Goal: Transaction & Acquisition: Book appointment/travel/reservation

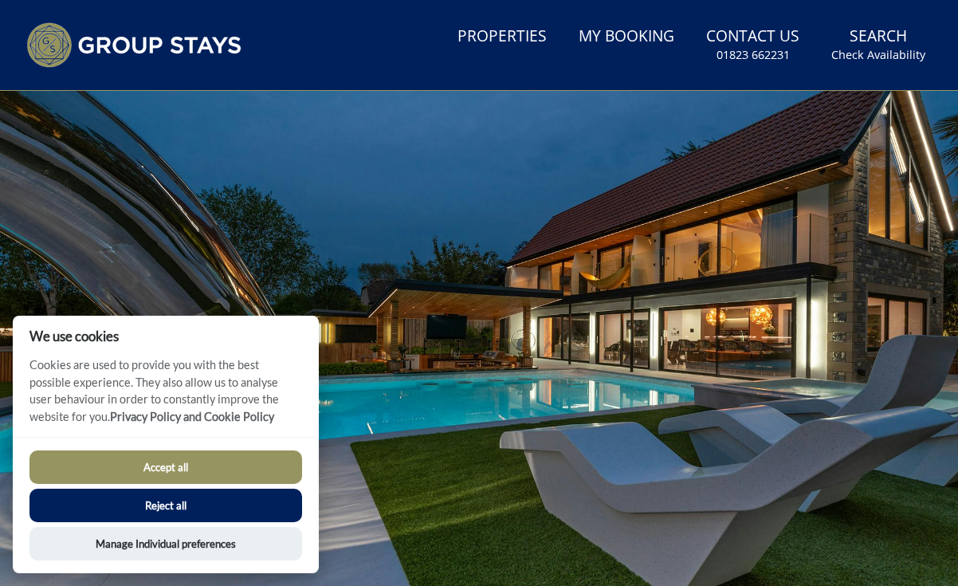
scroll to position [97, 0]
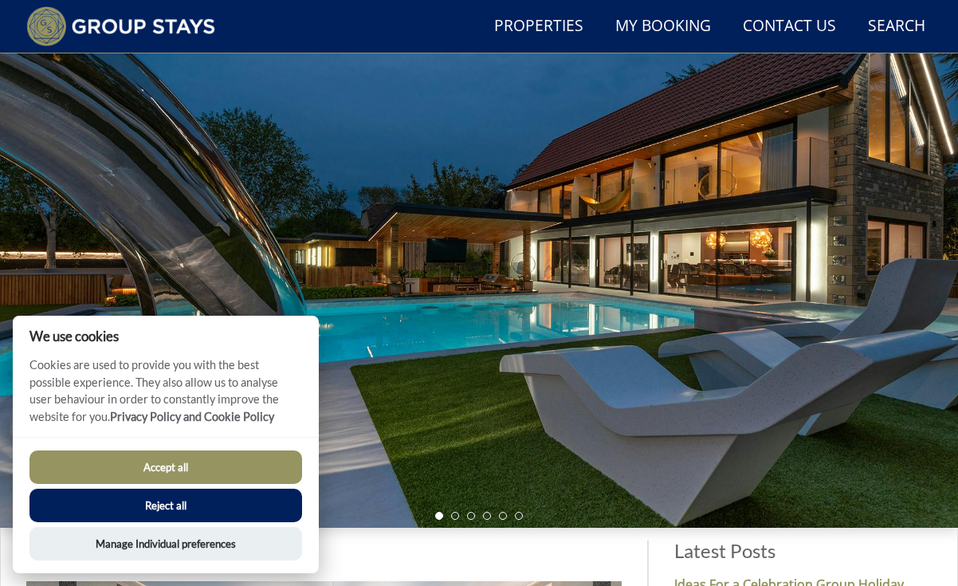
click at [145, 462] on button "Accept all" at bounding box center [165, 466] width 273 height 33
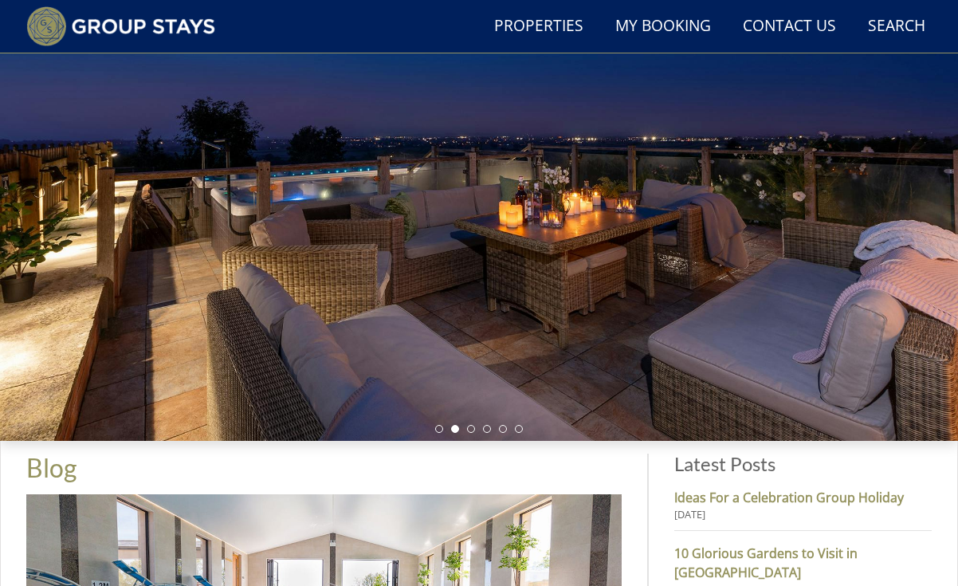
scroll to position [194, 0]
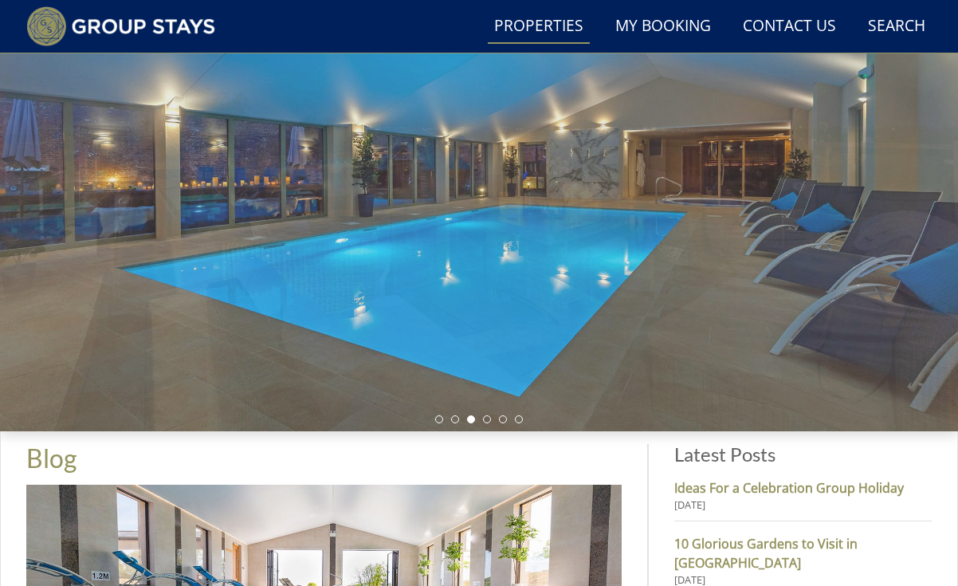
click at [574, 26] on link "Properties" at bounding box center [539, 27] width 102 height 36
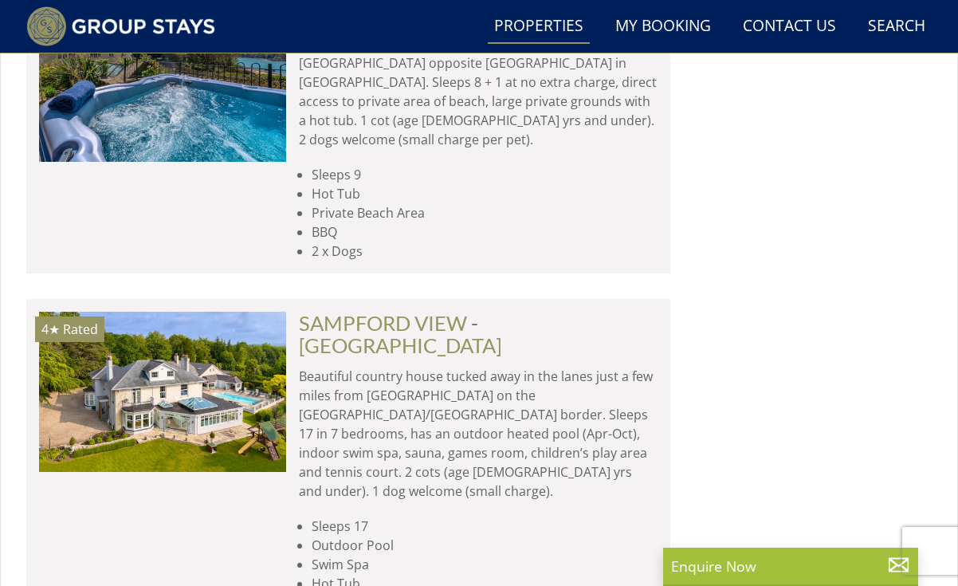
scroll to position [6727, 0]
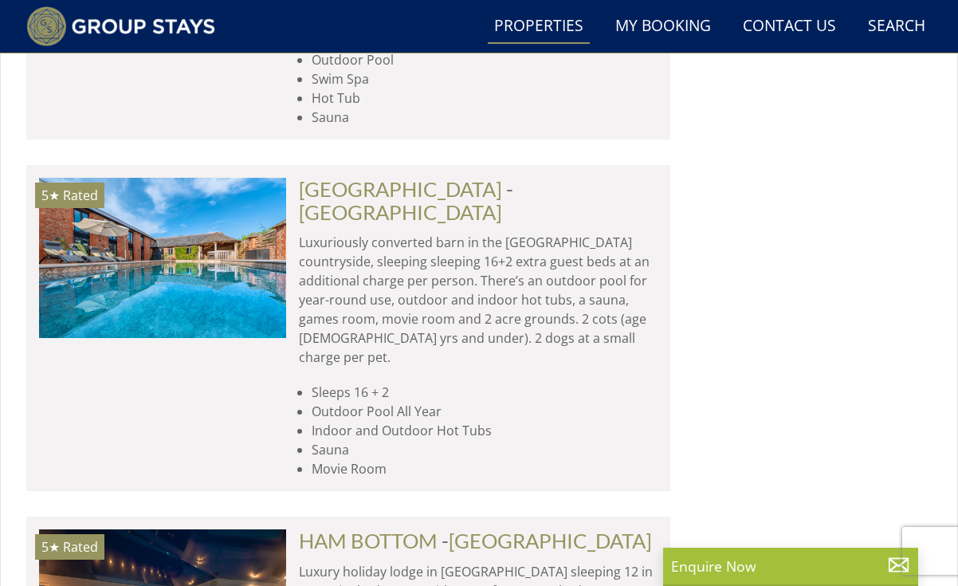
scroll to position [7183, 0]
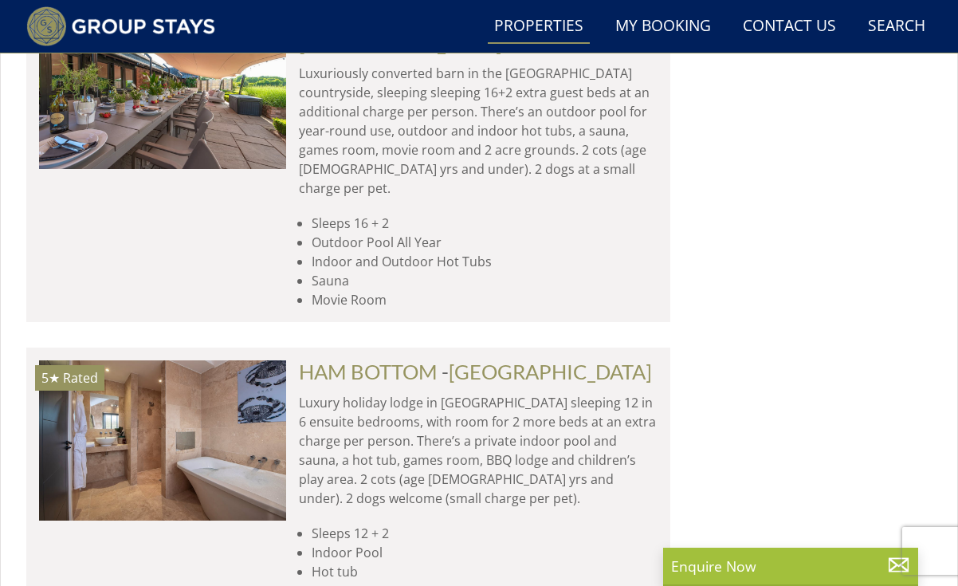
scroll to position [7390, 0]
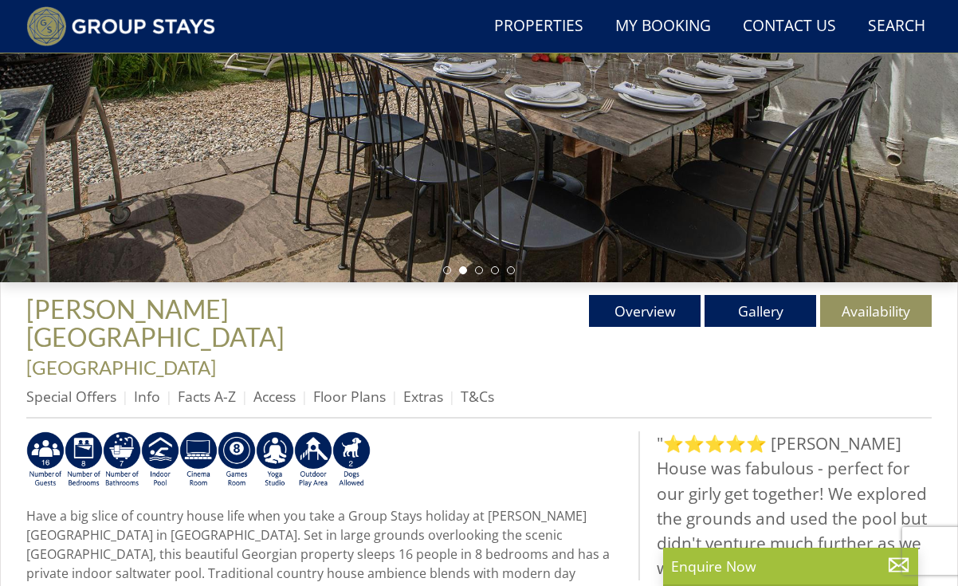
scroll to position [336, 0]
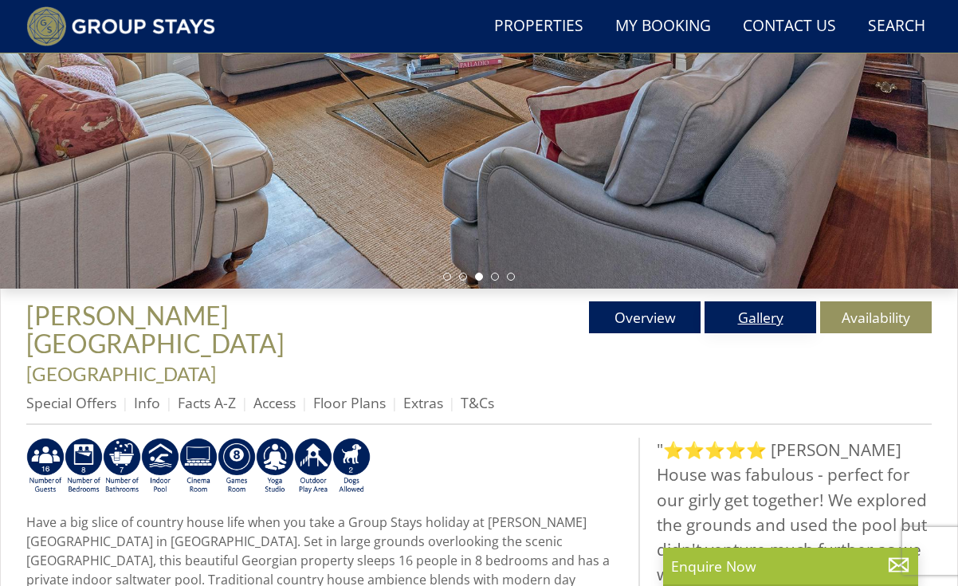
click at [763, 324] on link "Gallery" at bounding box center [761, 317] width 112 height 32
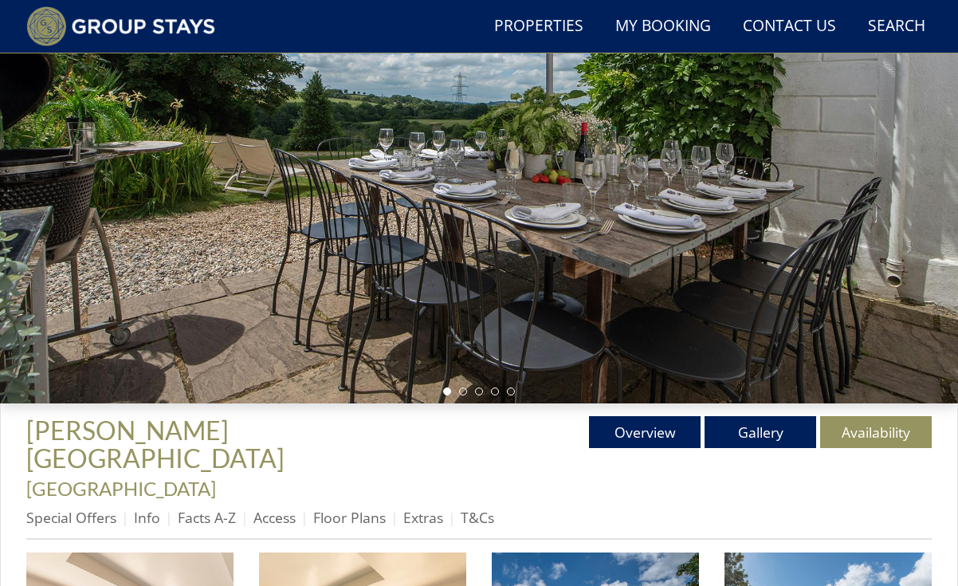
scroll to position [226, 0]
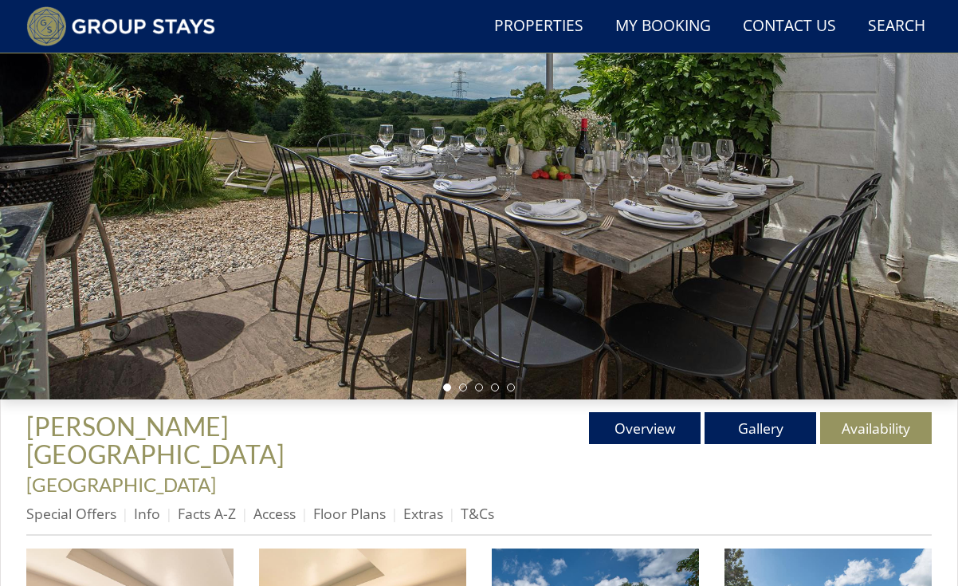
click at [899, 245] on div at bounding box center [479, 131] width 958 height 536
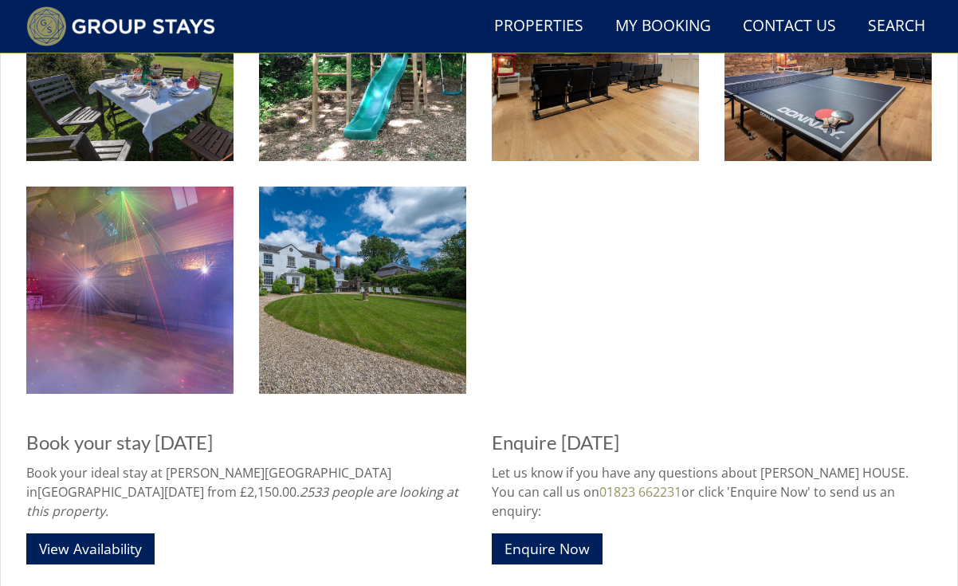
scroll to position [2221, 0]
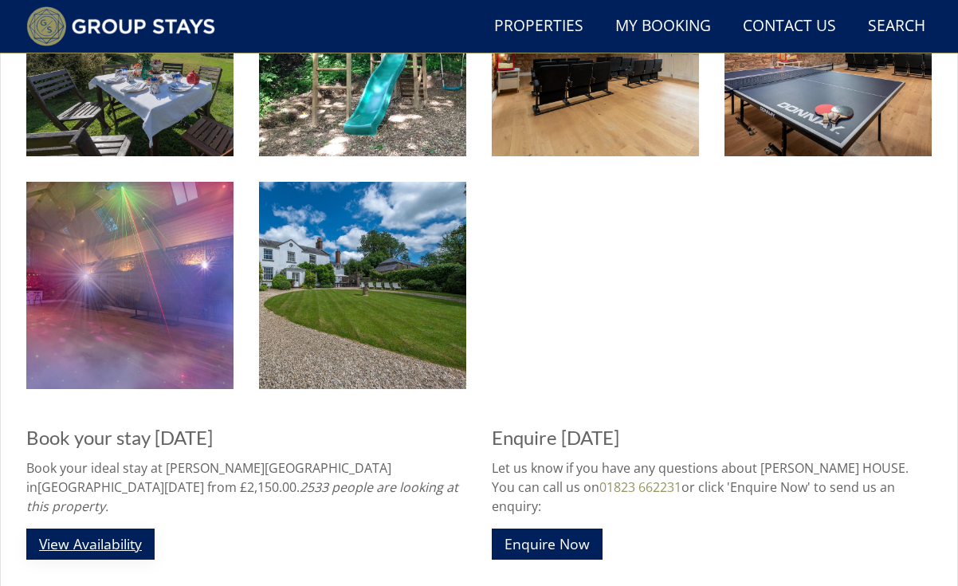
click at [104, 528] on link "View Availability" at bounding box center [90, 543] width 128 height 31
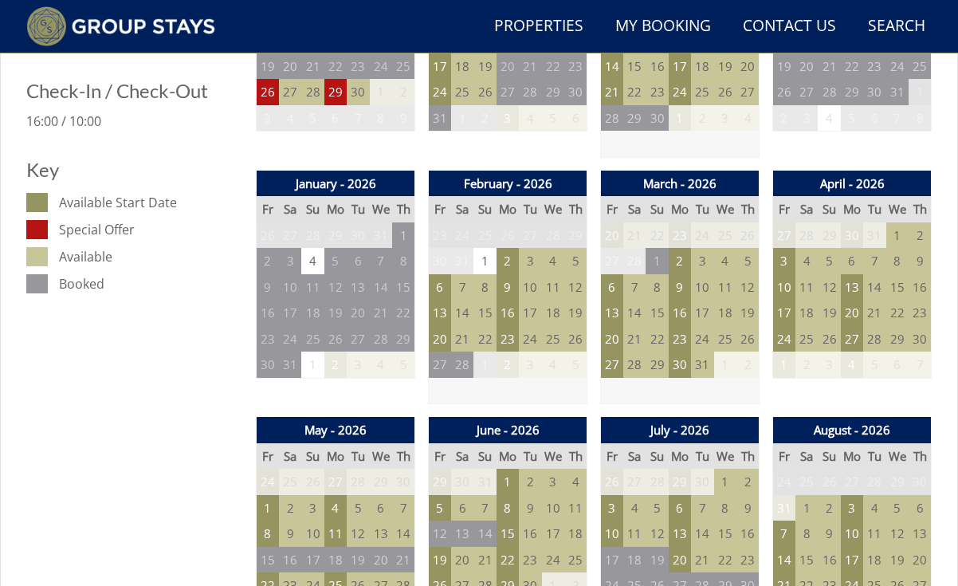
scroll to position [855, 0]
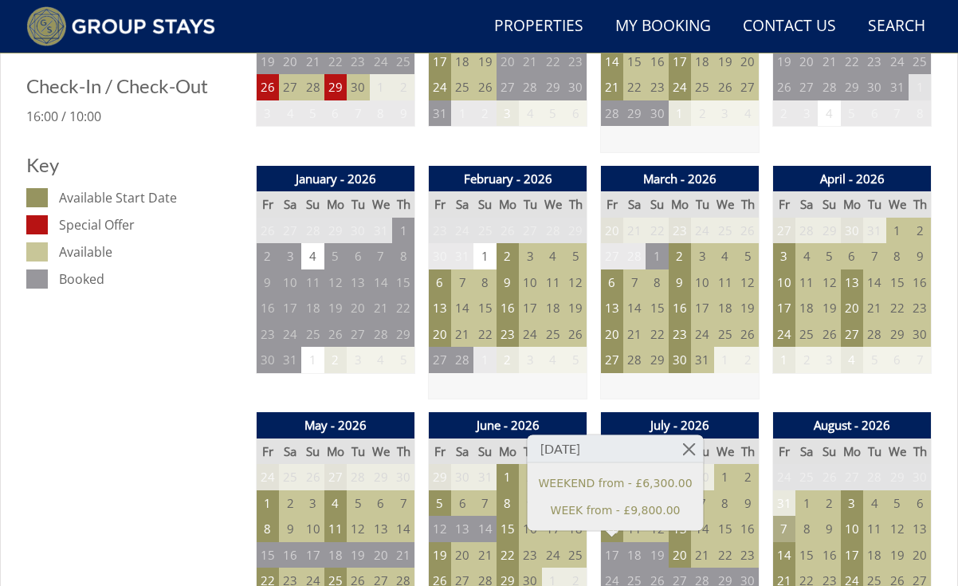
click at [782, 516] on td "7" at bounding box center [784, 529] width 22 height 26
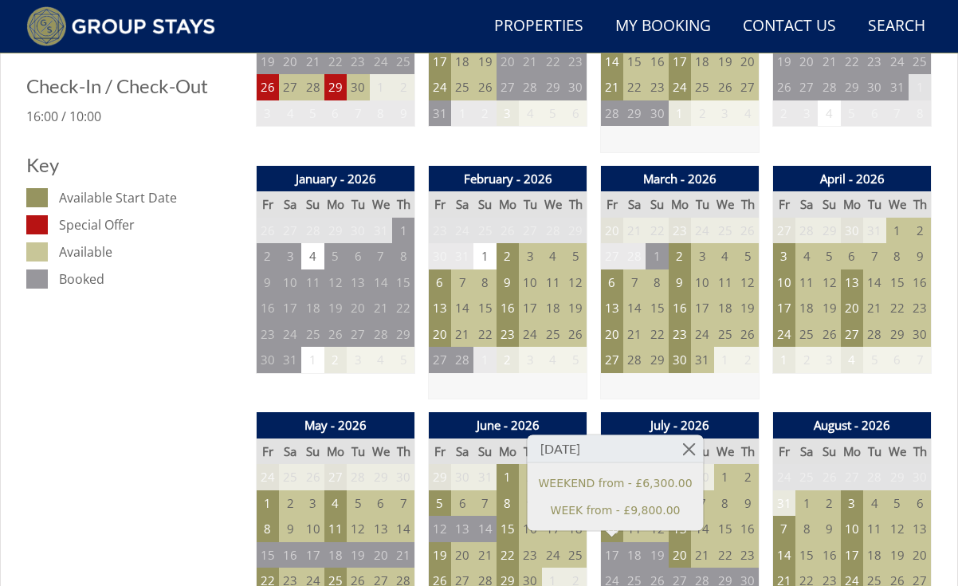
click at [920, 490] on td "6" at bounding box center [920, 503] width 22 height 26
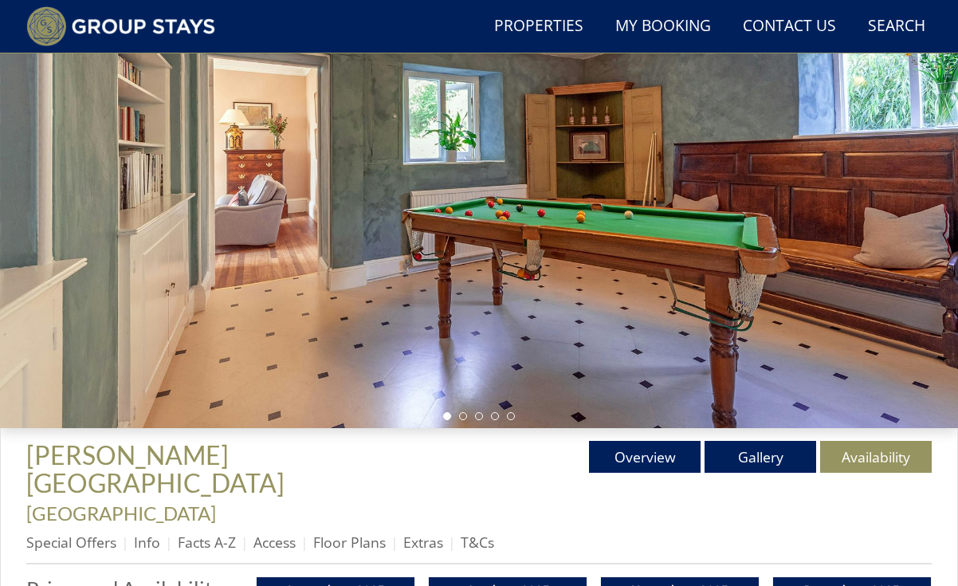
scroll to position [210, 0]
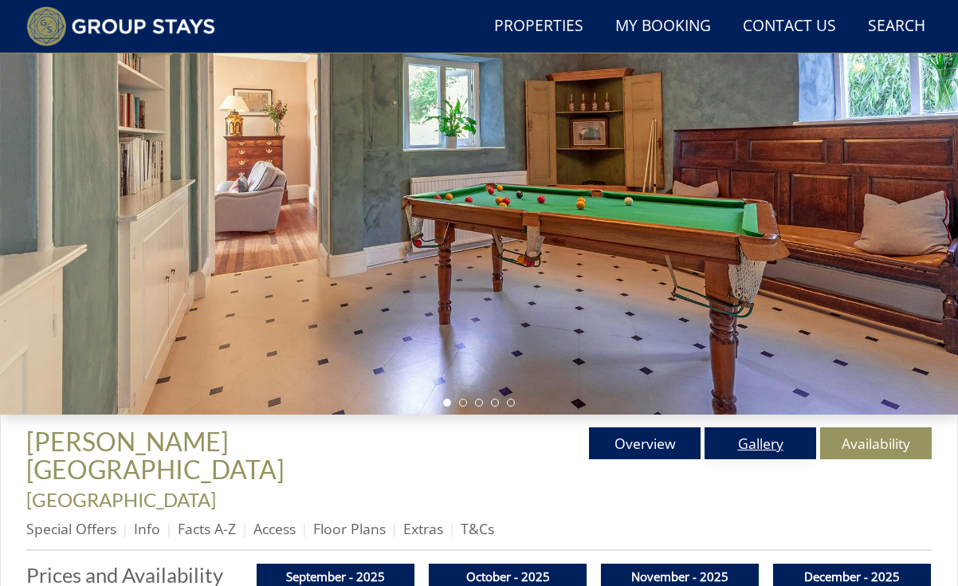
click at [763, 455] on link "Gallery" at bounding box center [761, 443] width 112 height 32
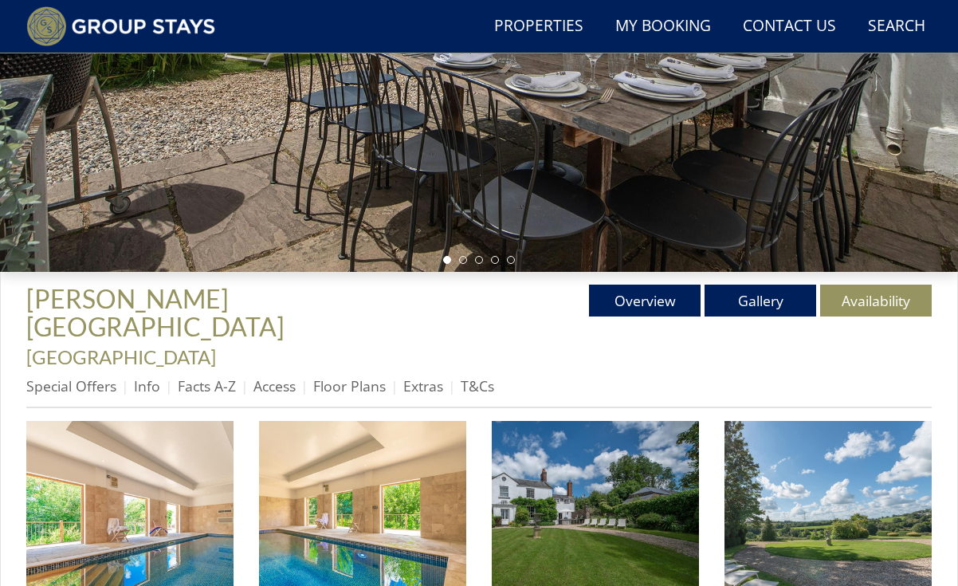
scroll to position [362, 0]
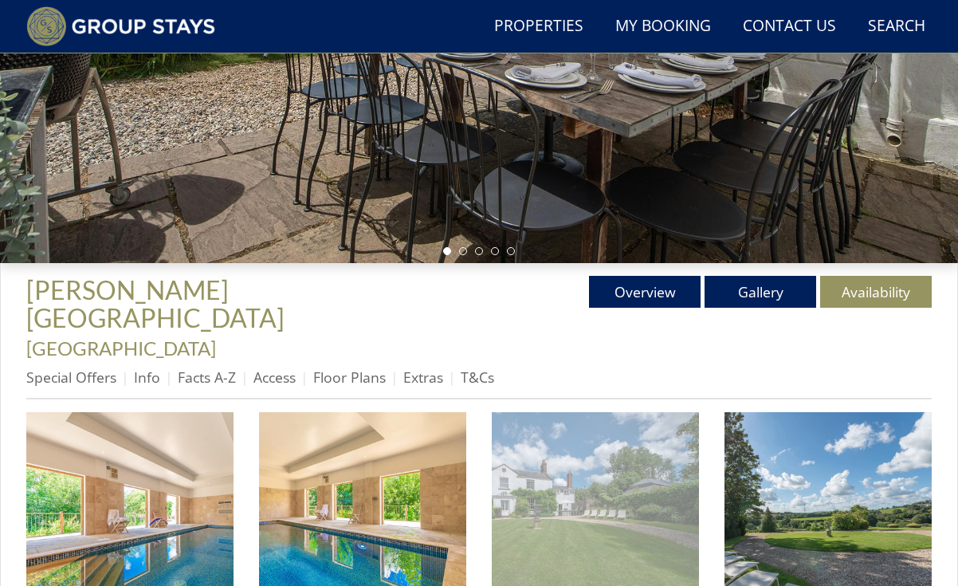
click at [593, 457] on img at bounding box center [595, 515] width 207 height 207
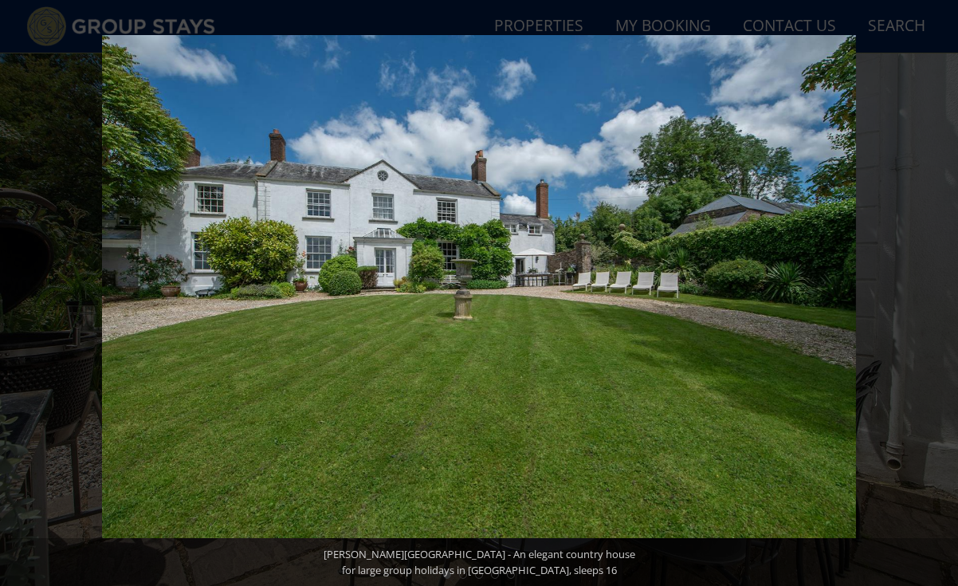
scroll to position [0, 0]
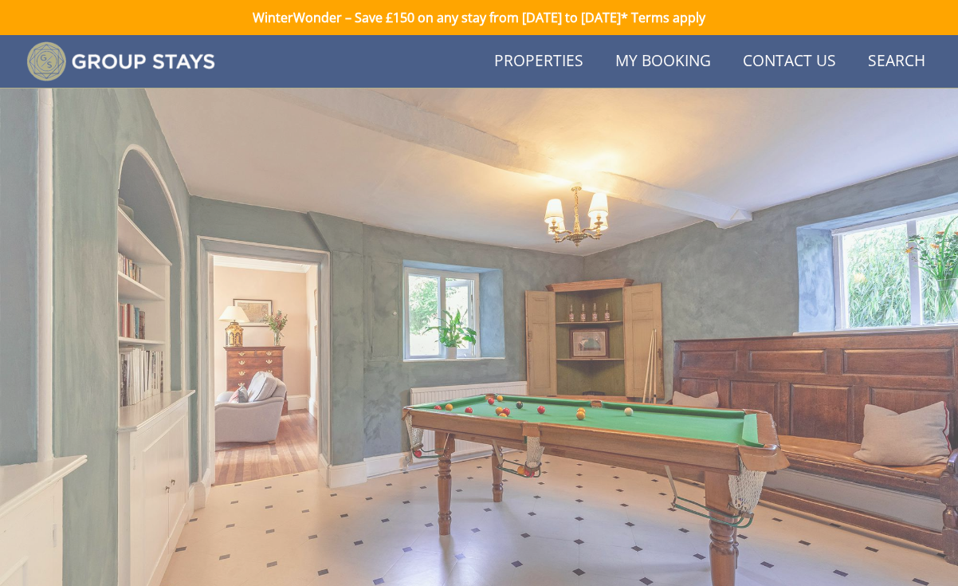
scroll to position [210, 0]
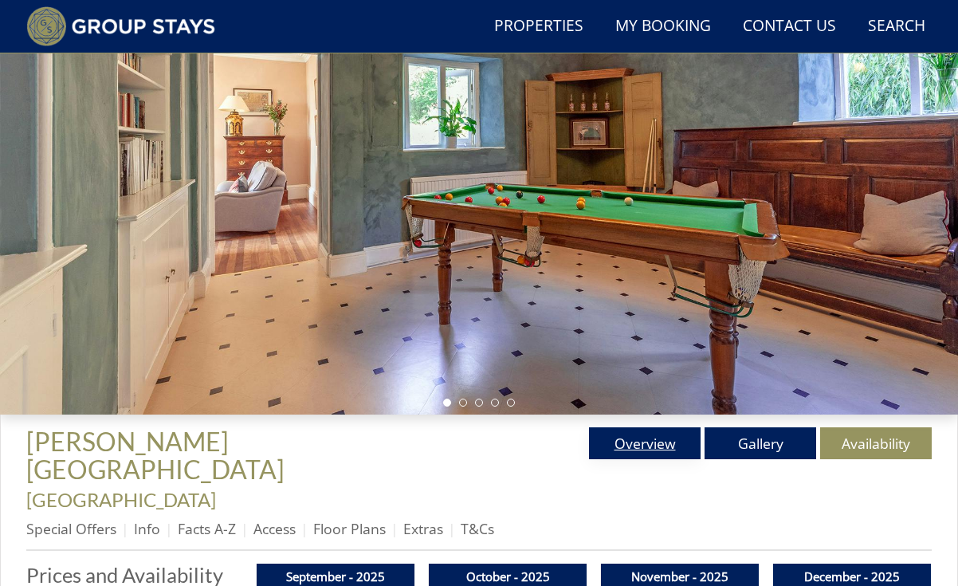
click at [670, 451] on link "Overview" at bounding box center [645, 443] width 112 height 32
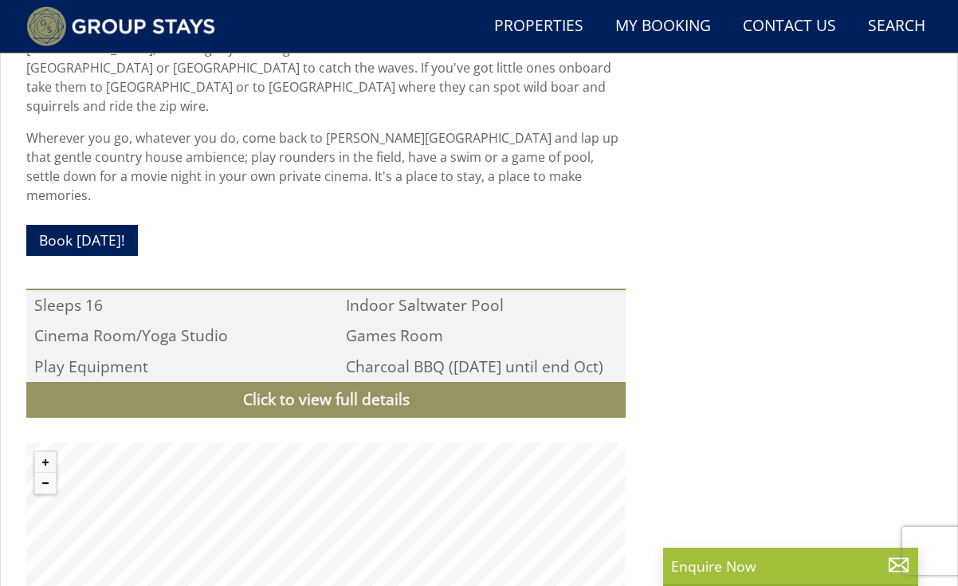
scroll to position [1521, 0]
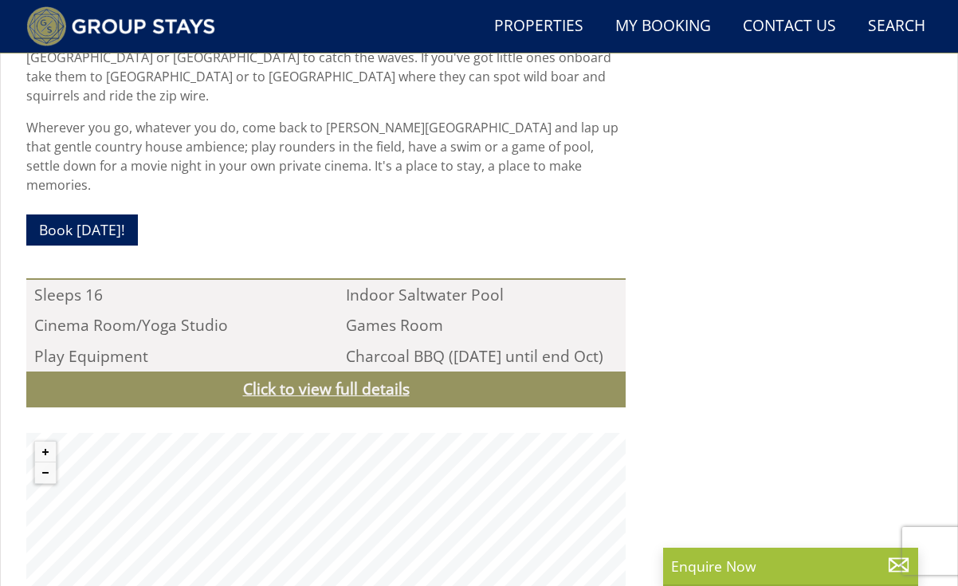
click at [341, 371] on link "Click to view full details" at bounding box center [325, 389] width 599 height 36
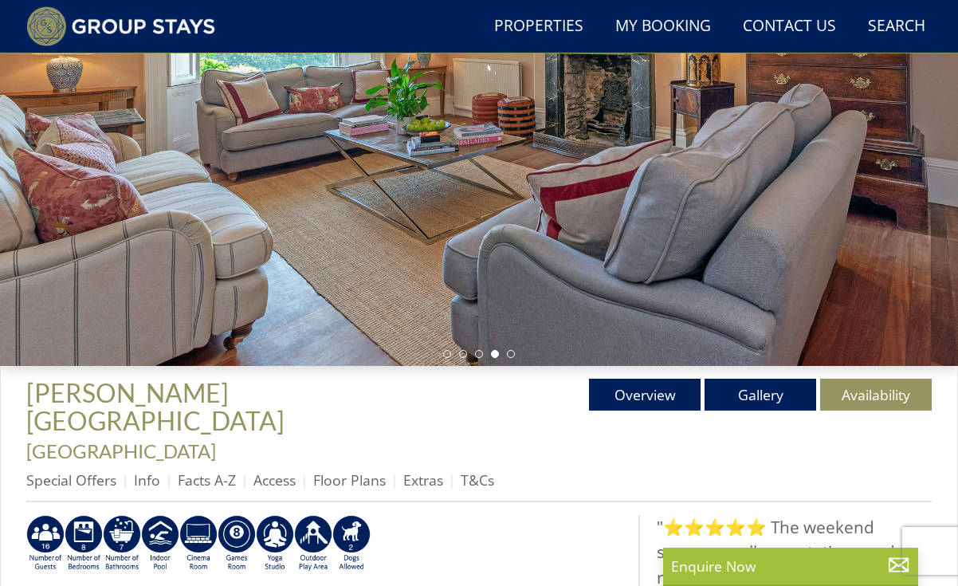
scroll to position [253, 0]
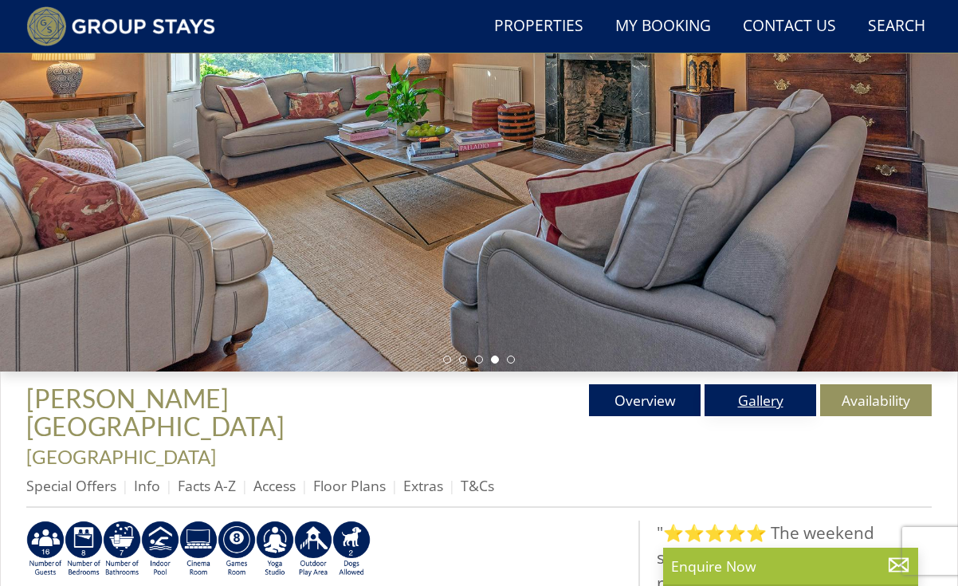
click at [771, 405] on link "Gallery" at bounding box center [761, 400] width 112 height 32
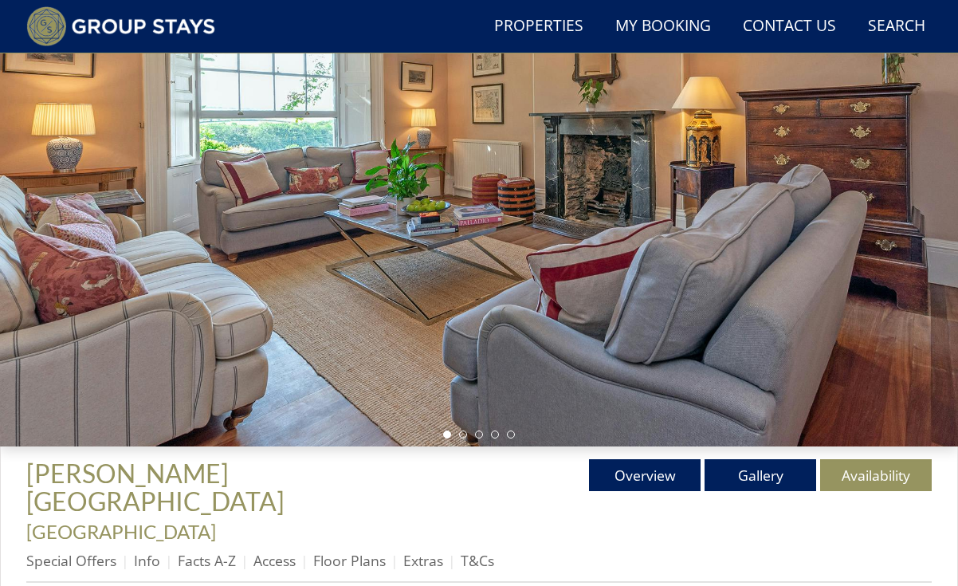
scroll to position [209, 0]
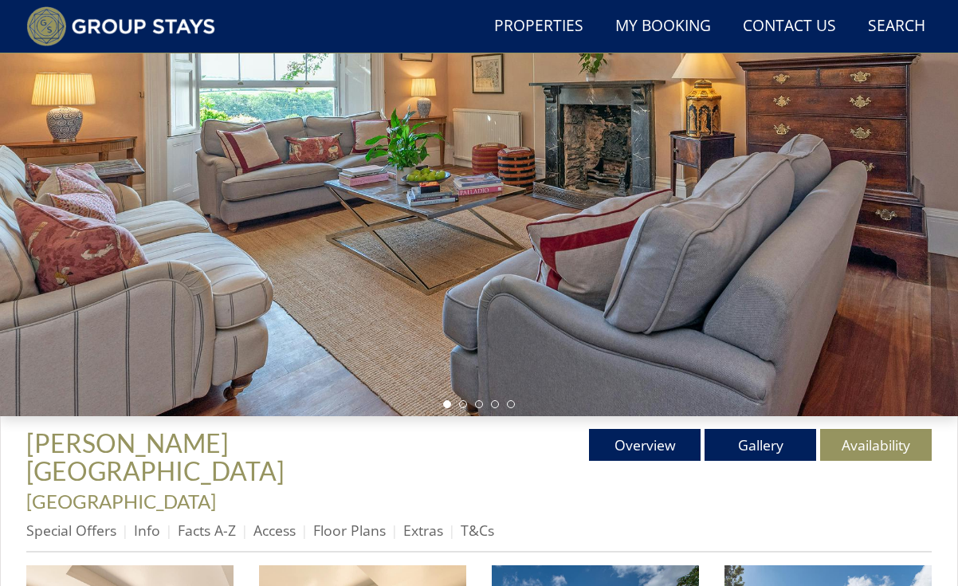
click at [900, 234] on div at bounding box center [479, 148] width 958 height 536
click at [465, 408] on li at bounding box center [463, 404] width 8 height 8
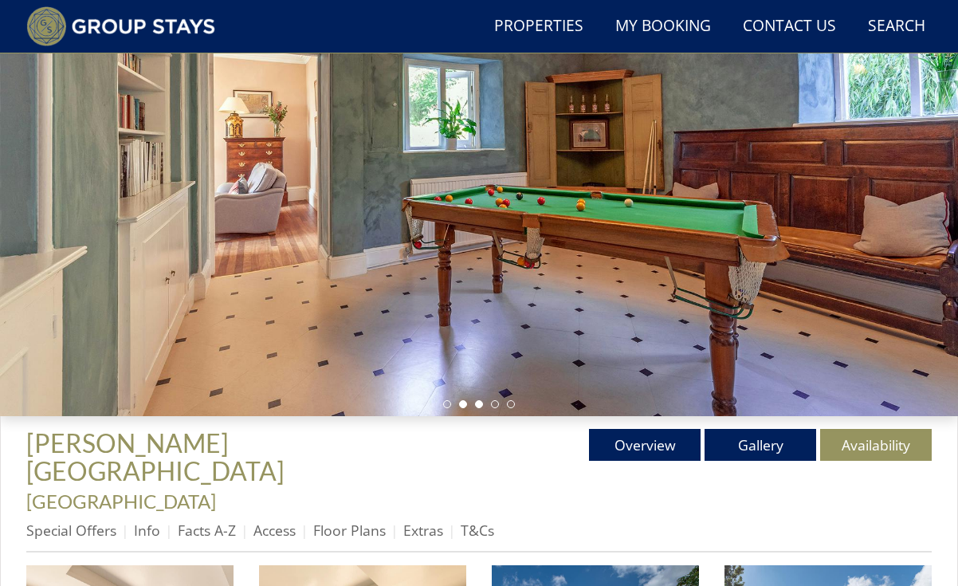
click at [477, 408] on li at bounding box center [479, 404] width 8 height 8
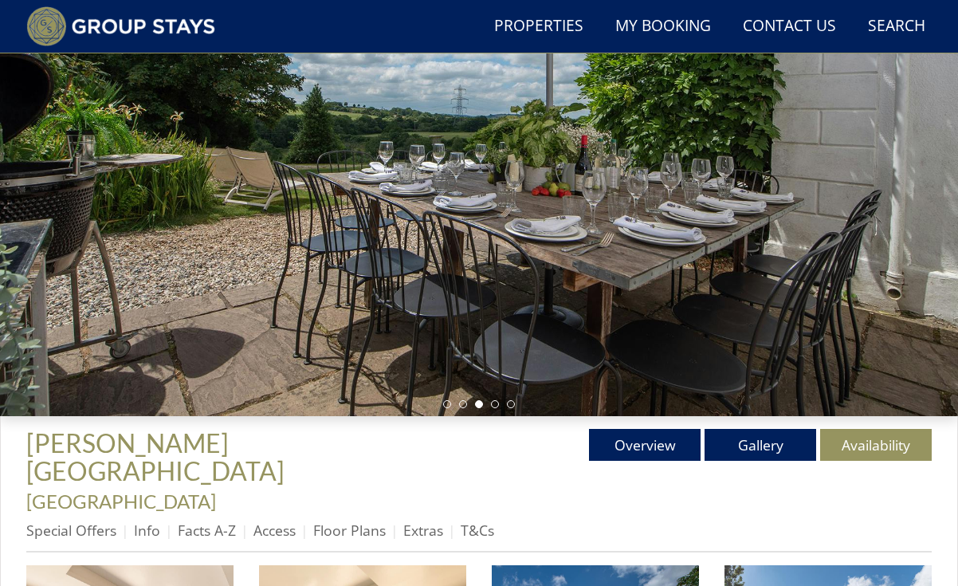
click at [495, 416] on div at bounding box center [479, 148] width 958 height 536
click at [496, 408] on li at bounding box center [495, 404] width 8 height 8
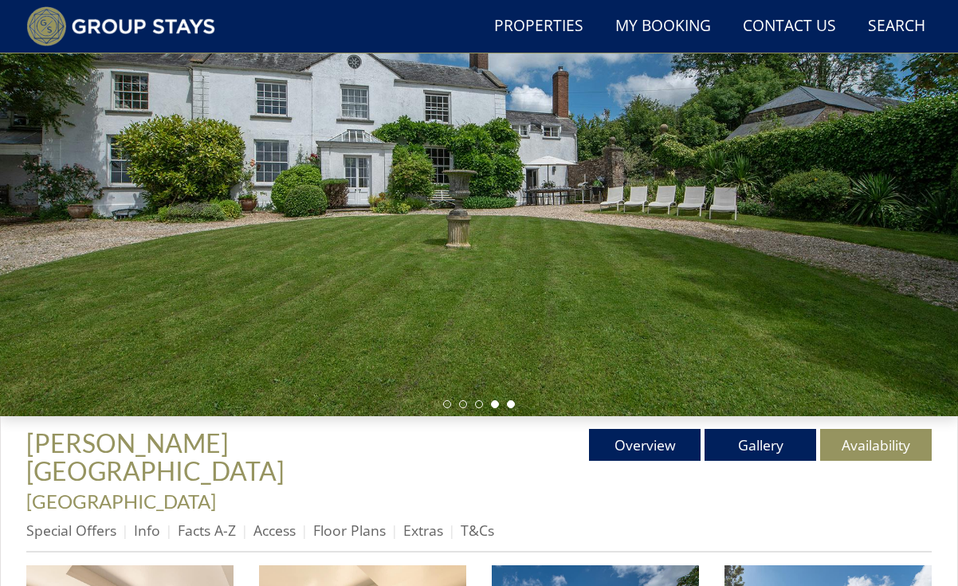
click at [512, 408] on li at bounding box center [511, 404] width 8 height 8
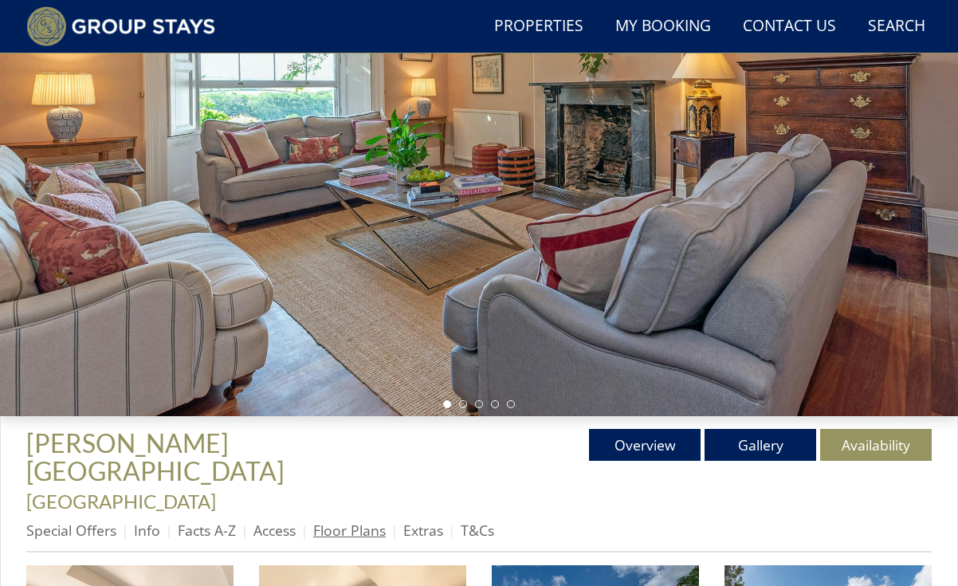
click at [343, 520] on link "Floor Plans" at bounding box center [349, 529] width 73 height 19
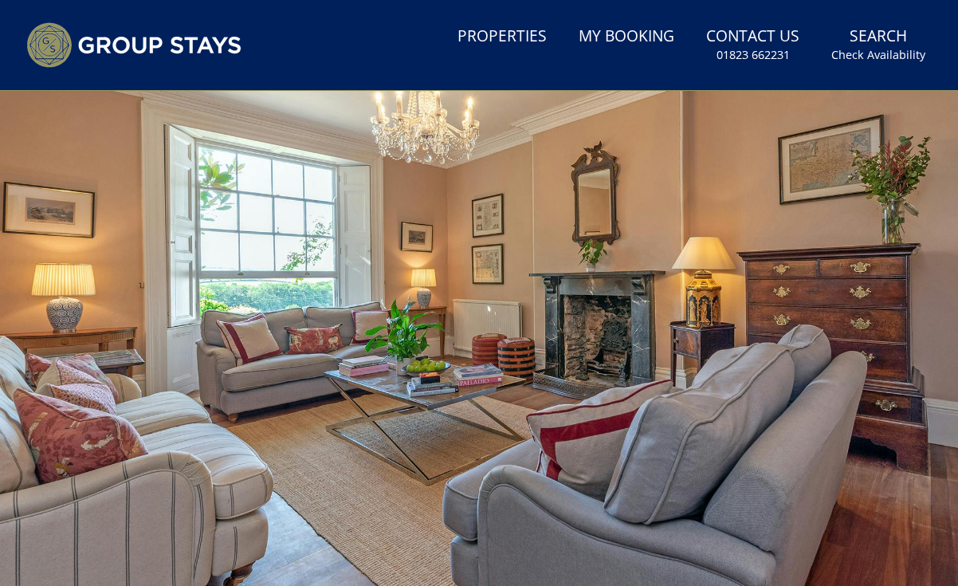
scroll to position [92, 0]
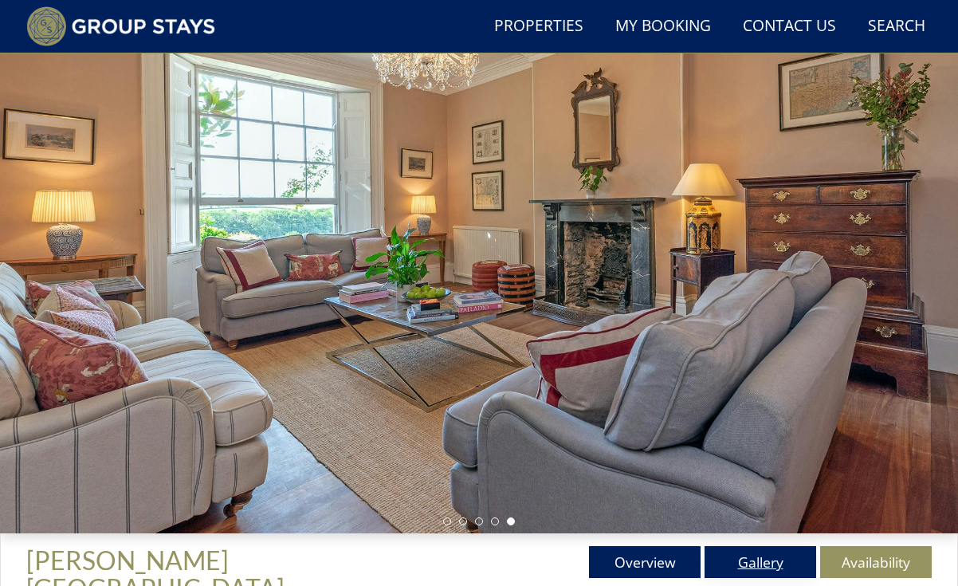
click at [750, 571] on link "Gallery" at bounding box center [761, 562] width 112 height 32
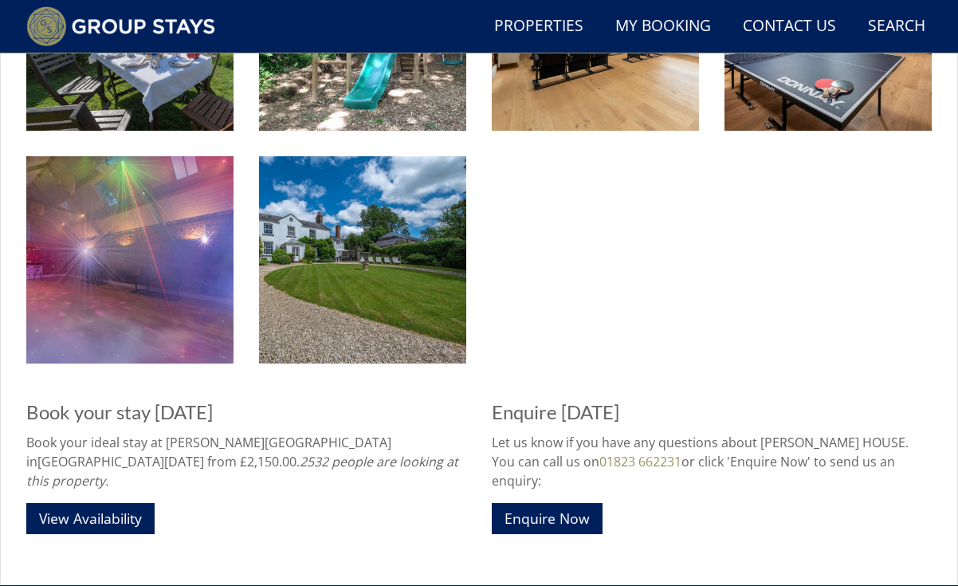
scroll to position [2255, 0]
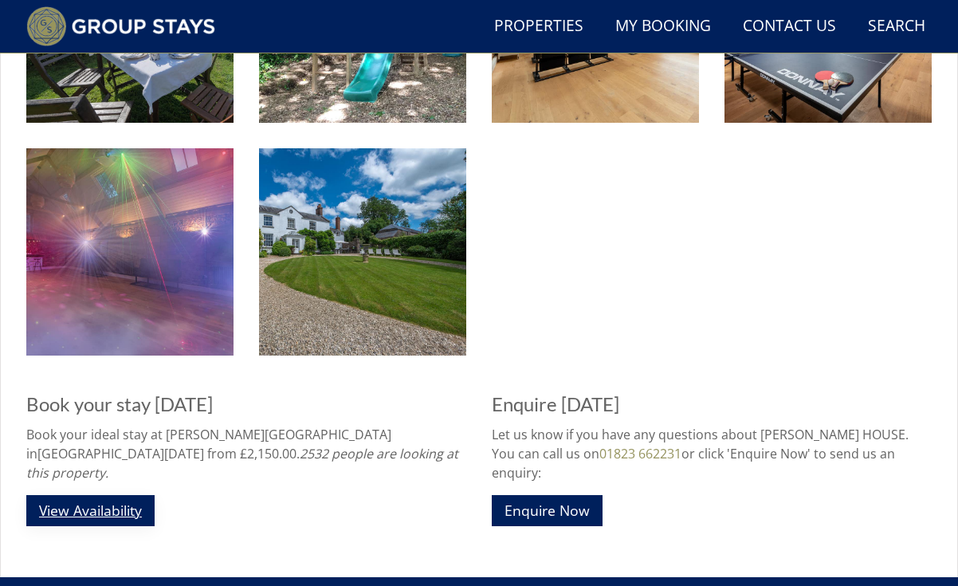
click at [87, 495] on link "View Availability" at bounding box center [90, 510] width 128 height 31
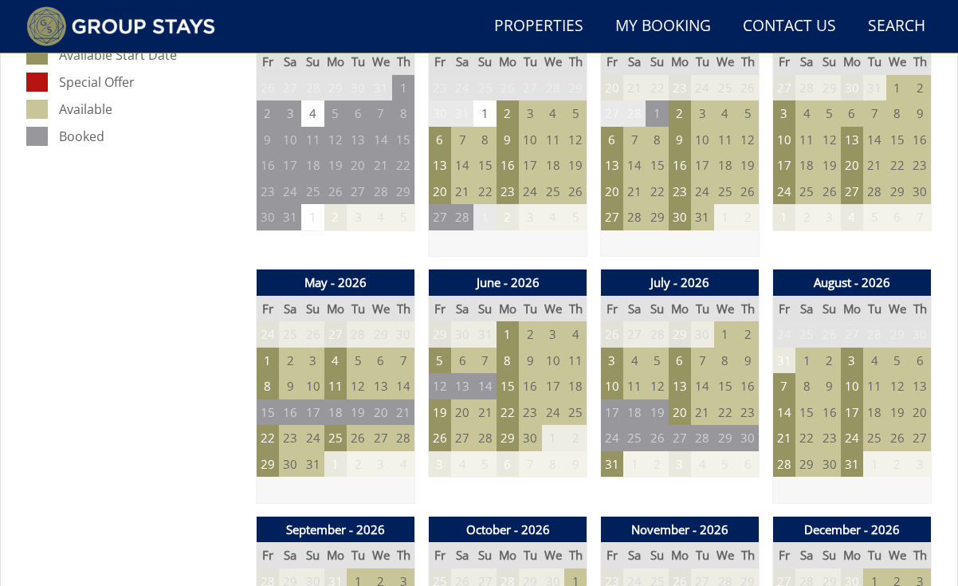
scroll to position [1003, 0]
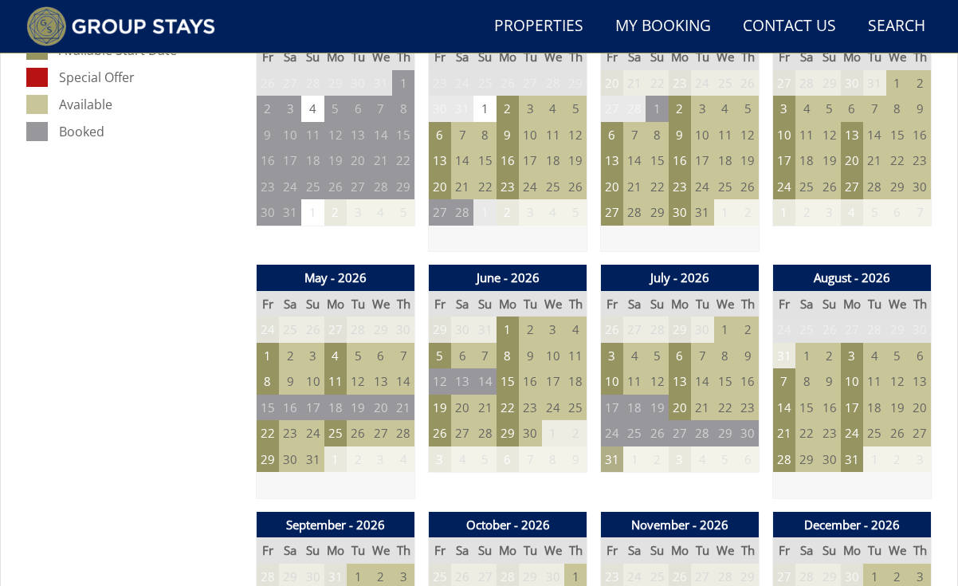
click at [614, 446] on td "31" at bounding box center [612, 459] width 22 height 26
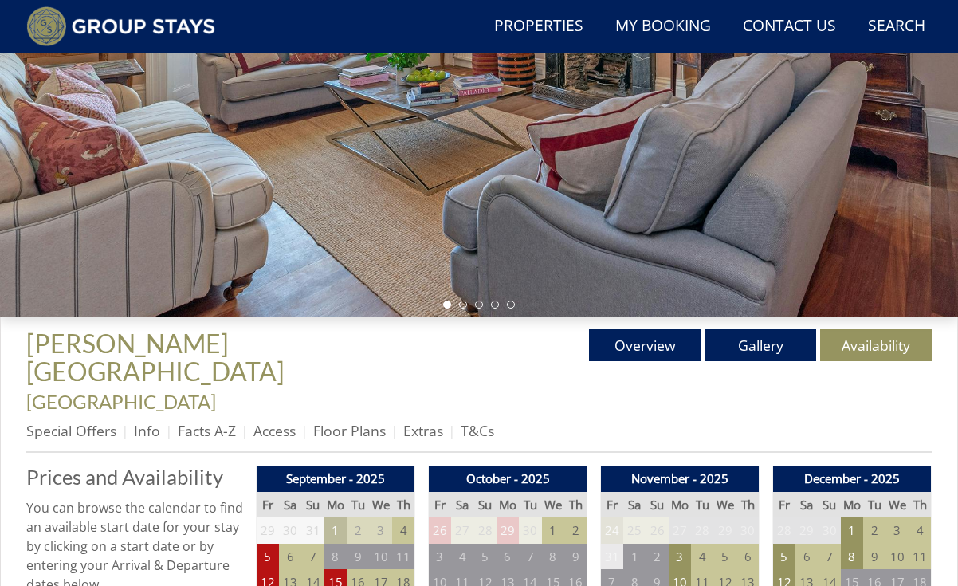
scroll to position [322, 0]
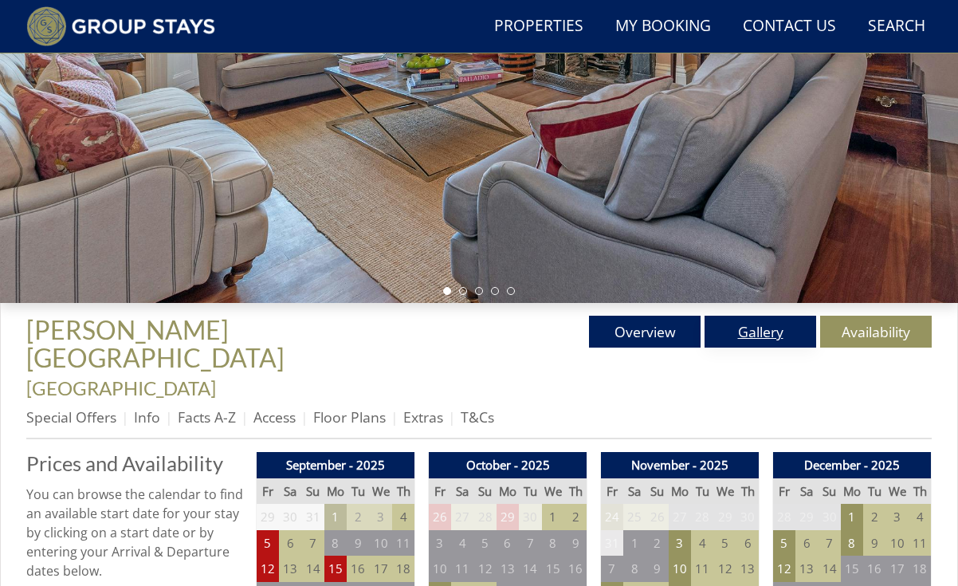
click at [788, 338] on link "Gallery" at bounding box center [761, 332] width 112 height 32
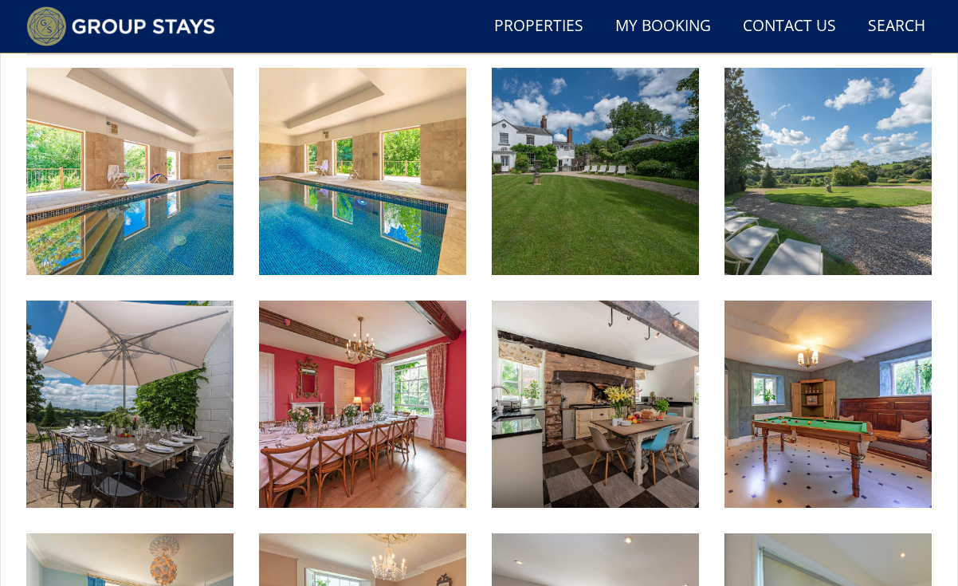
scroll to position [724, 0]
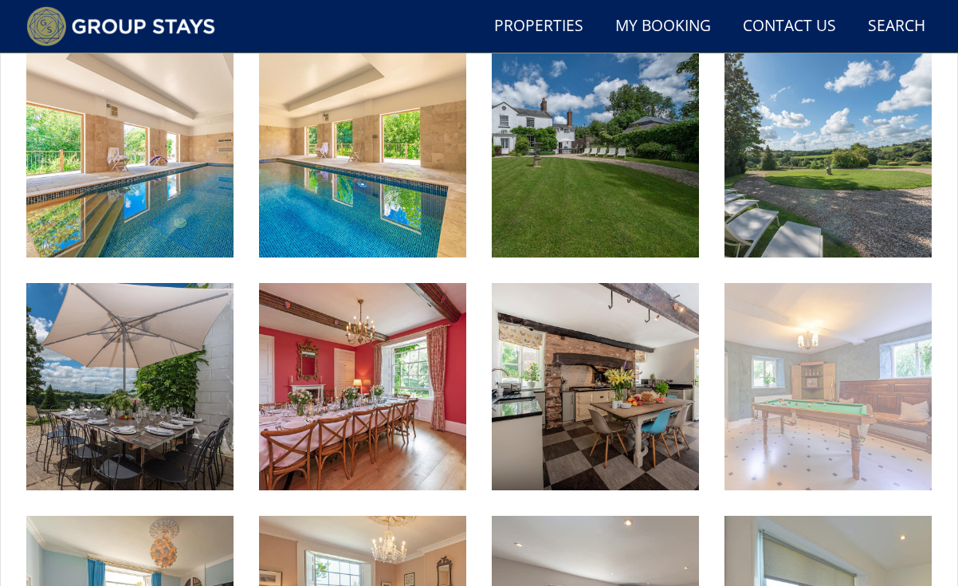
click at [863, 363] on img at bounding box center [827, 386] width 207 height 207
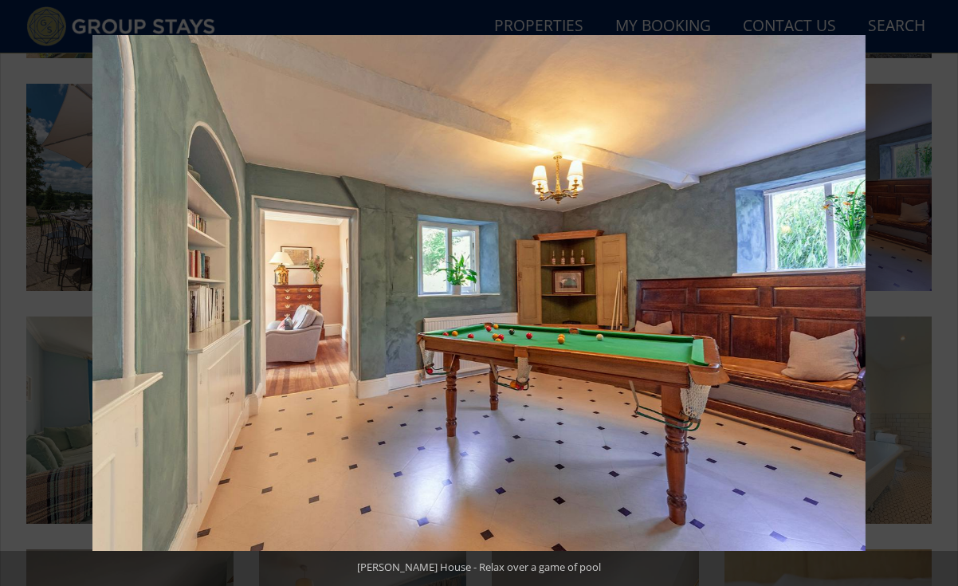
scroll to position [902, 0]
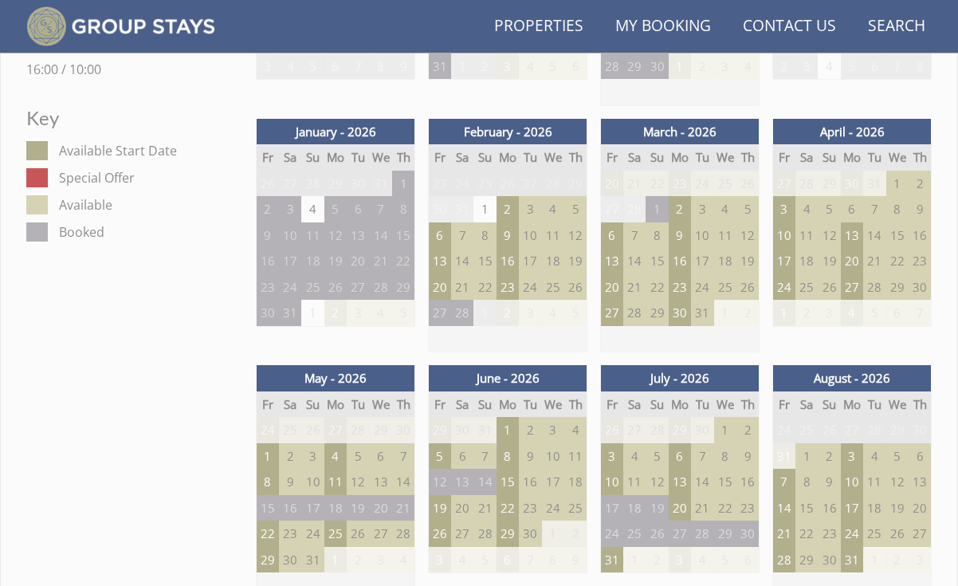
scroll to position [322, 0]
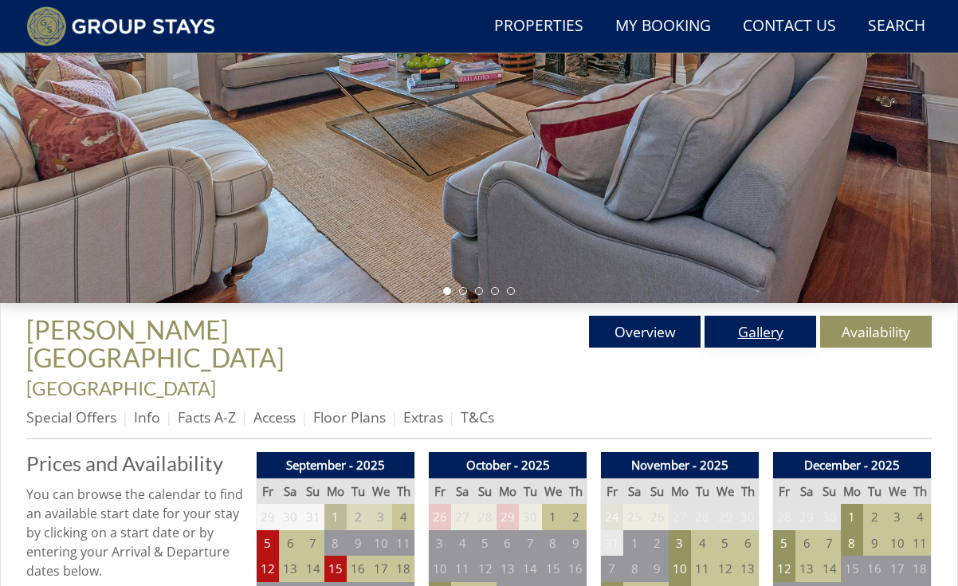
click at [763, 340] on link "Gallery" at bounding box center [761, 332] width 112 height 32
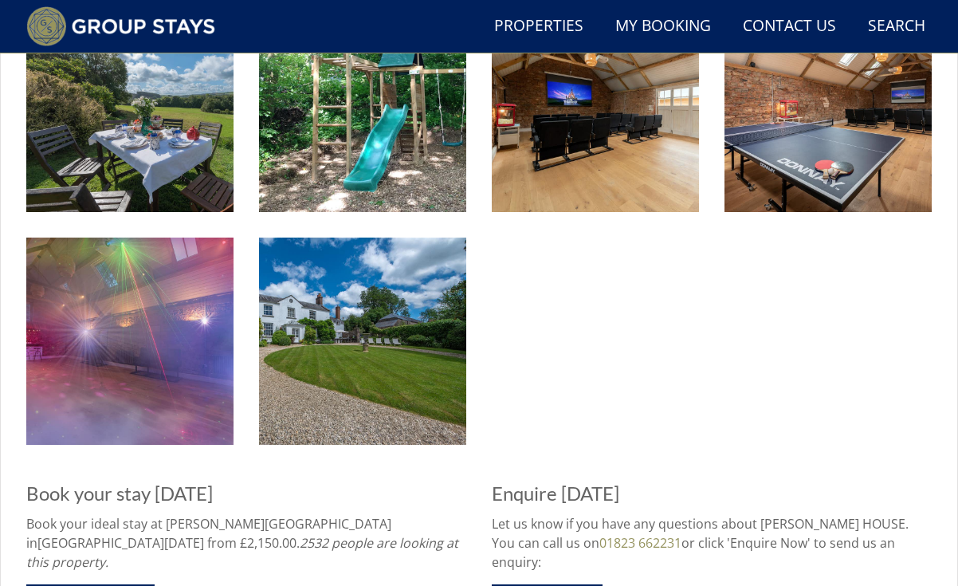
scroll to position [2170, 0]
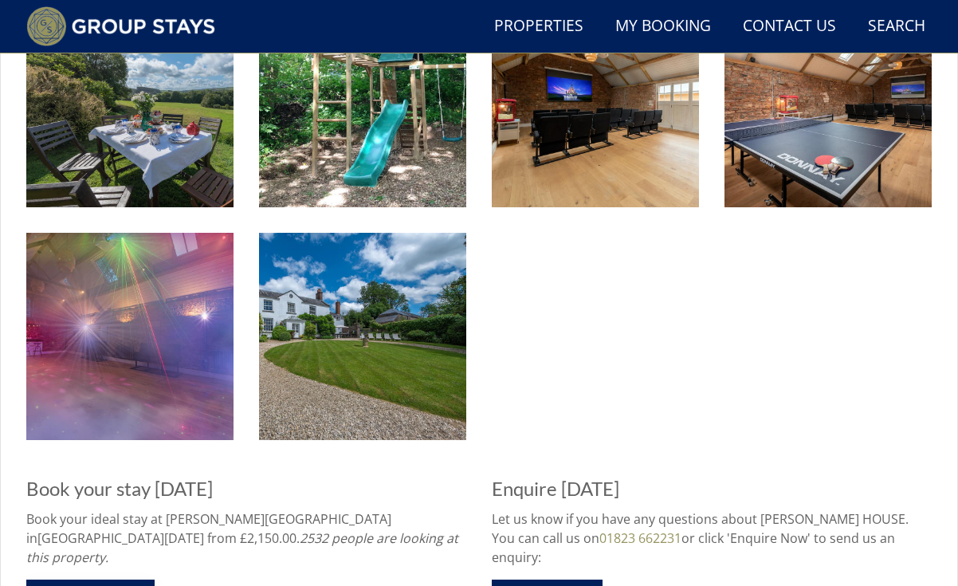
click at [69, 579] on link "View Availability" at bounding box center [90, 594] width 128 height 31
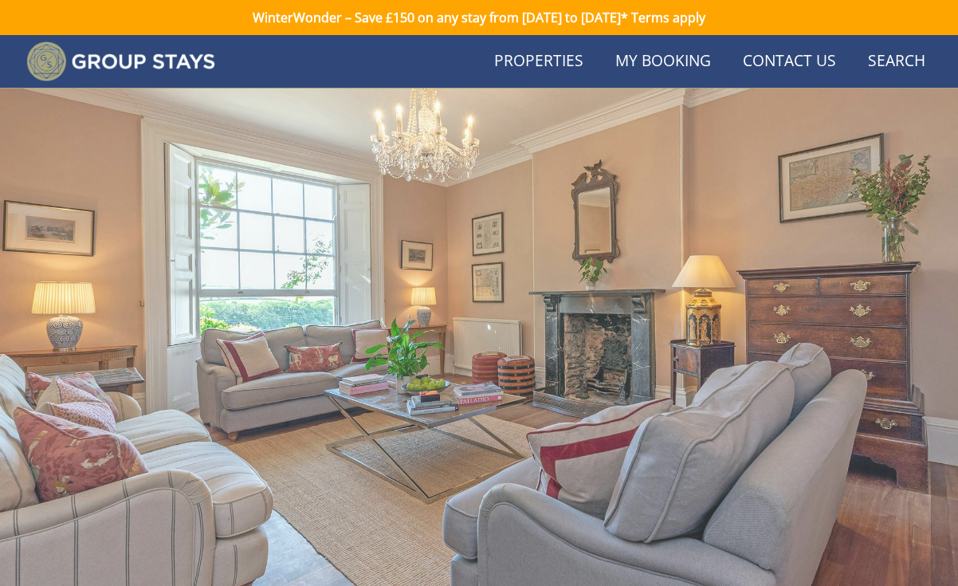
scroll to position [322, 0]
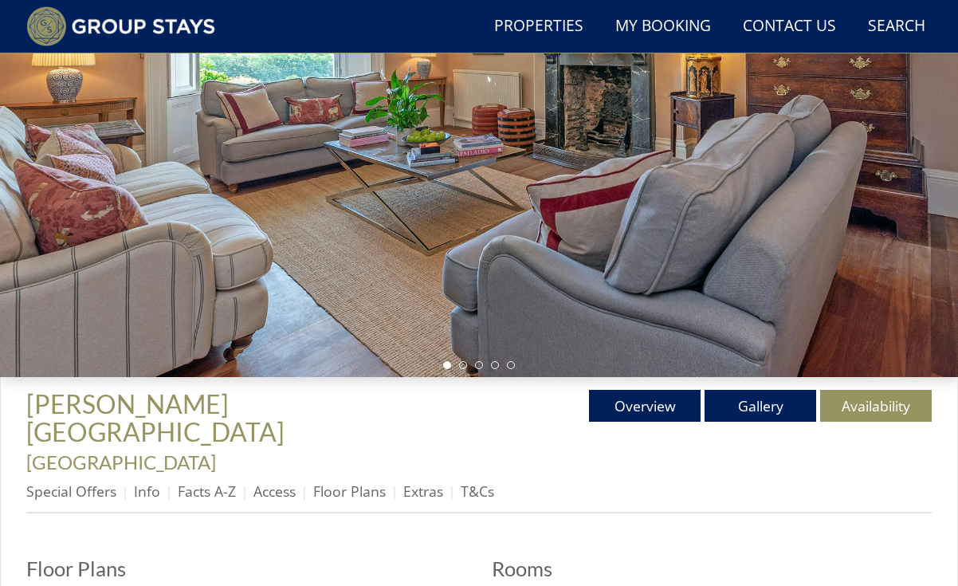
scroll to position [254, 0]
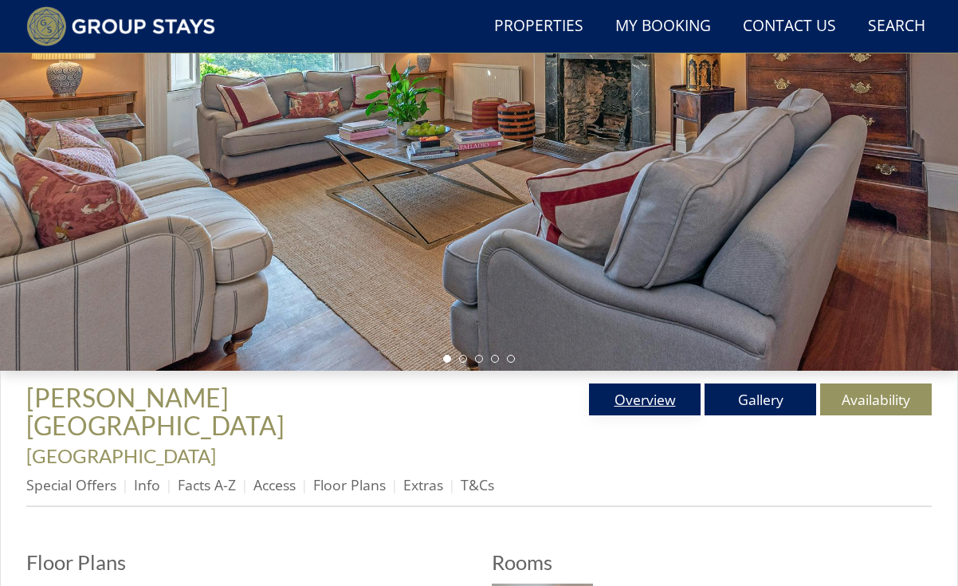
click at [650, 410] on link "Overview" at bounding box center [645, 399] width 112 height 32
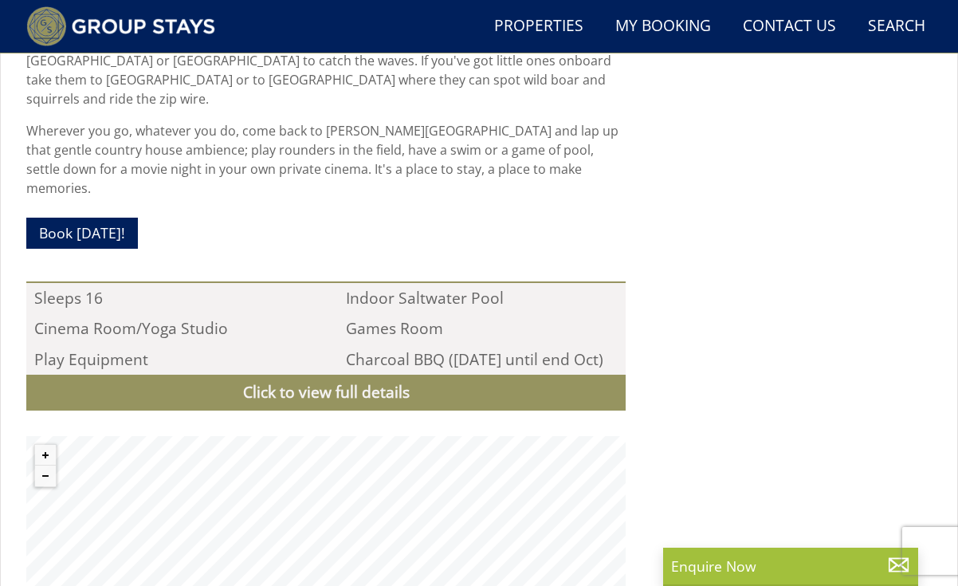
scroll to position [1548, 0]
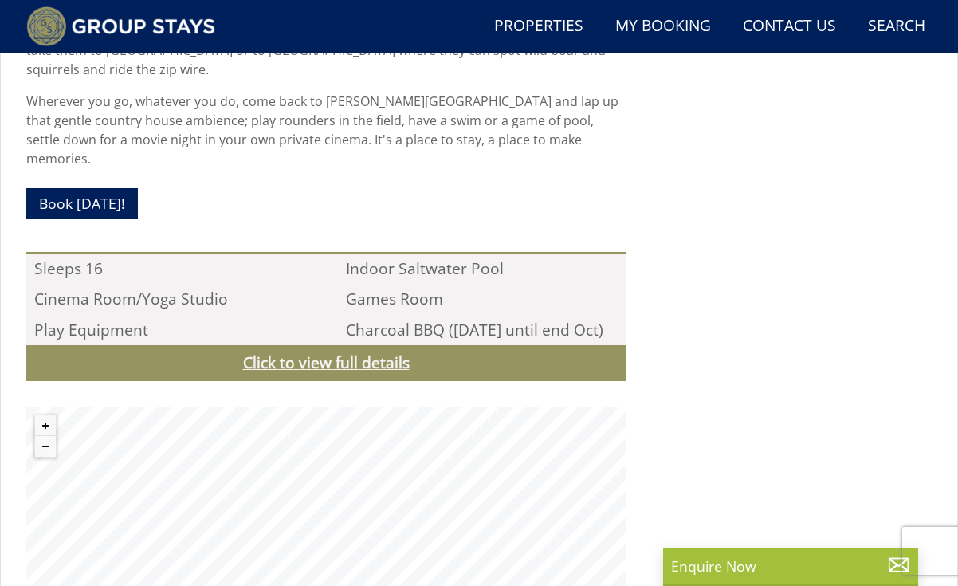
click at [366, 345] on link "Click to view full details" at bounding box center [325, 363] width 599 height 36
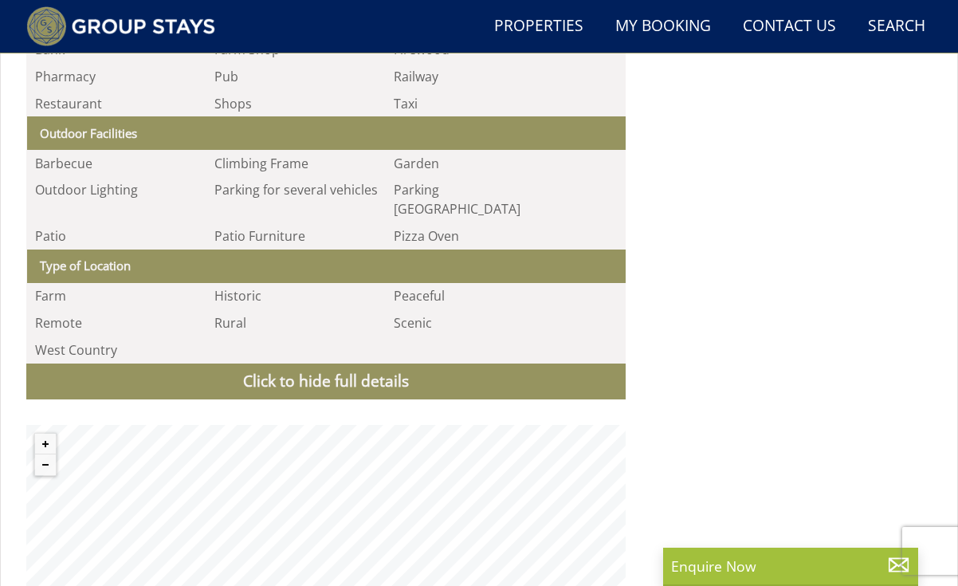
scroll to position [3086, 0]
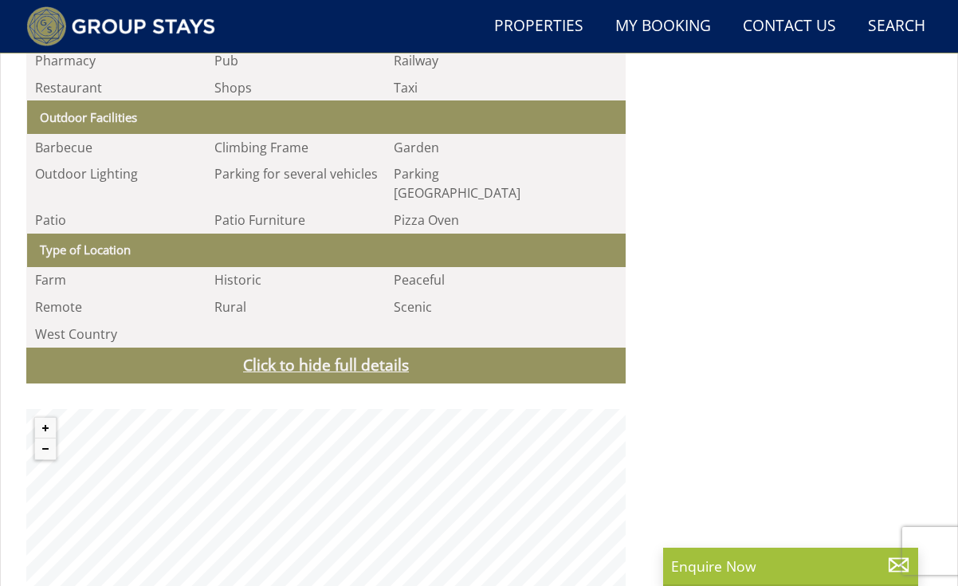
click at [344, 347] on link "Click to hide full details" at bounding box center [325, 365] width 599 height 36
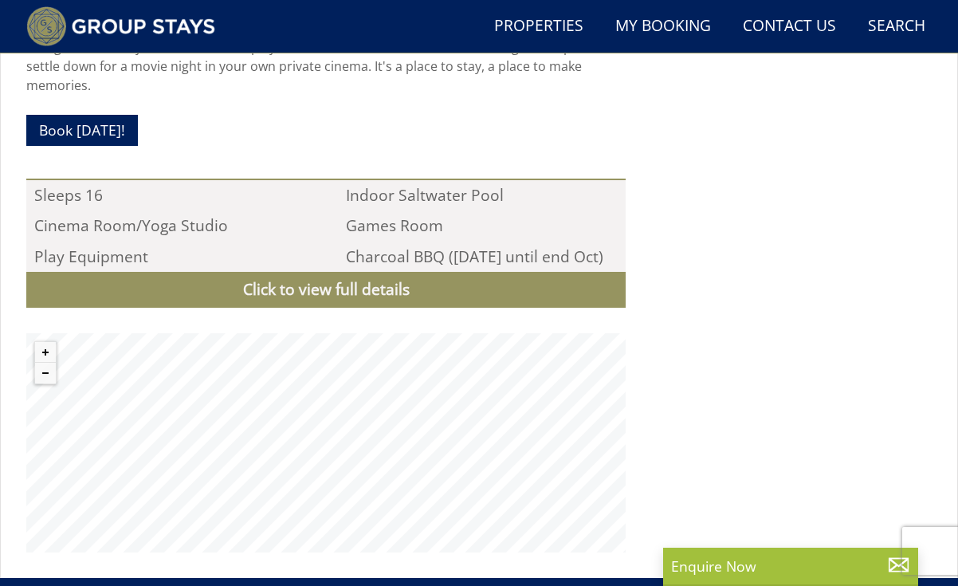
scroll to position [1615, 0]
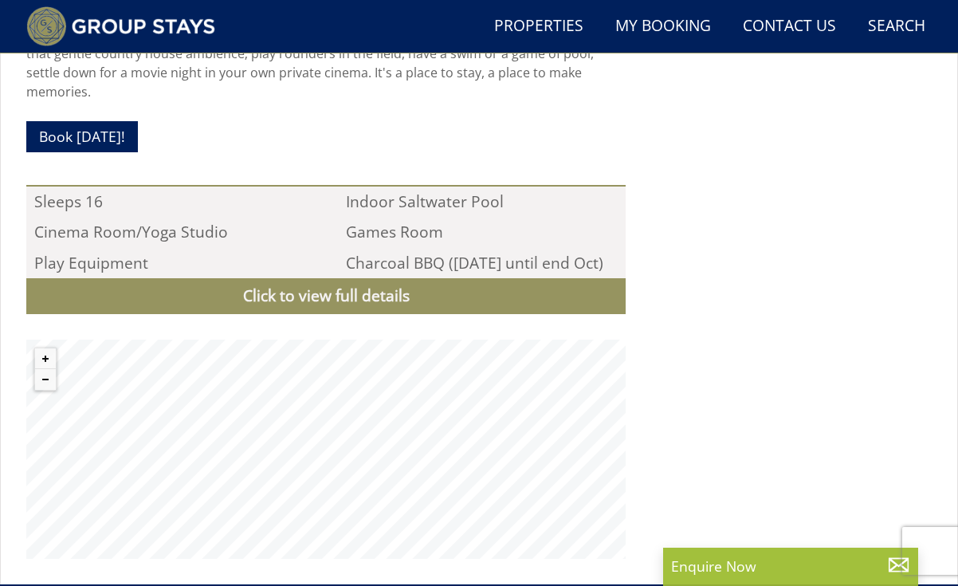
scroll to position [254, 0]
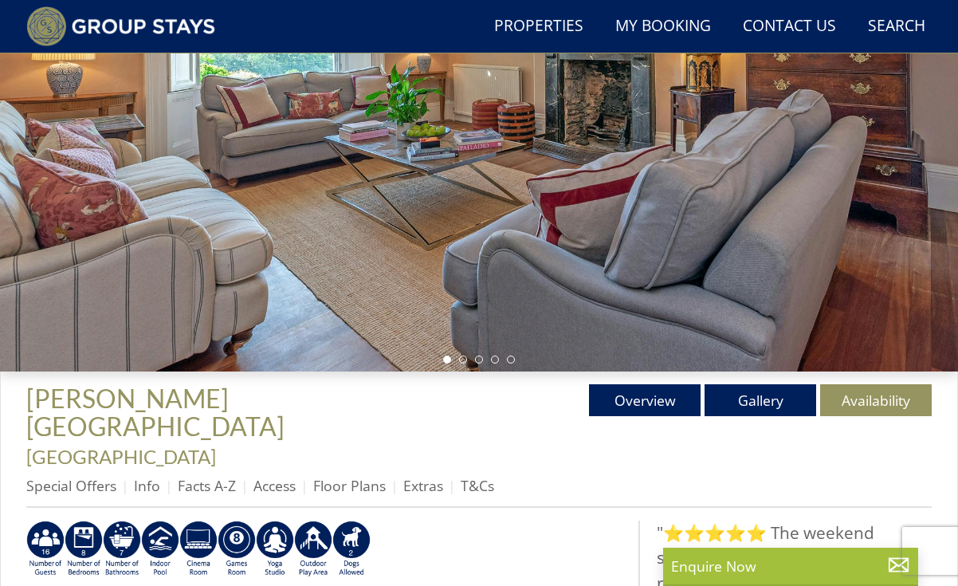
scroll to position [210, 0]
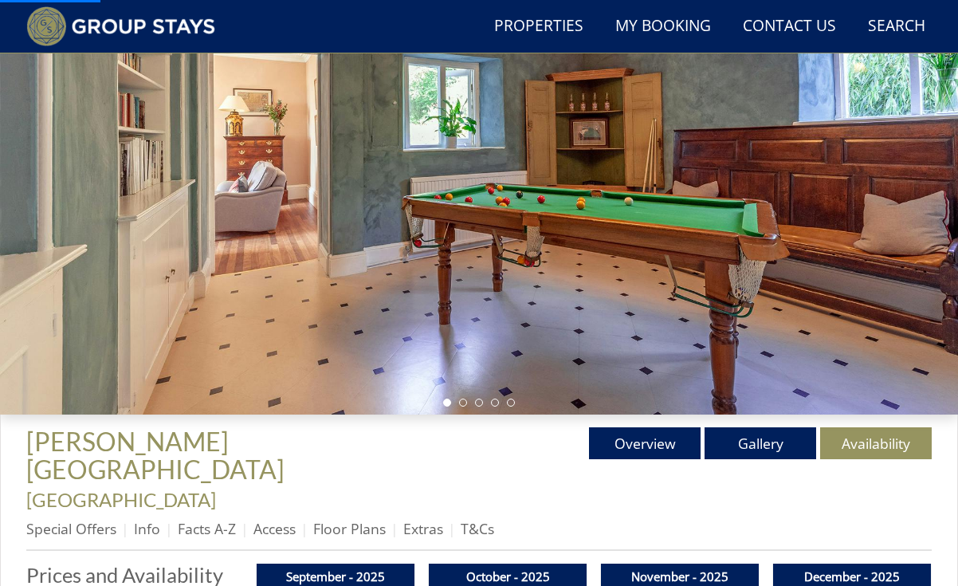
scroll to position [2221, 0]
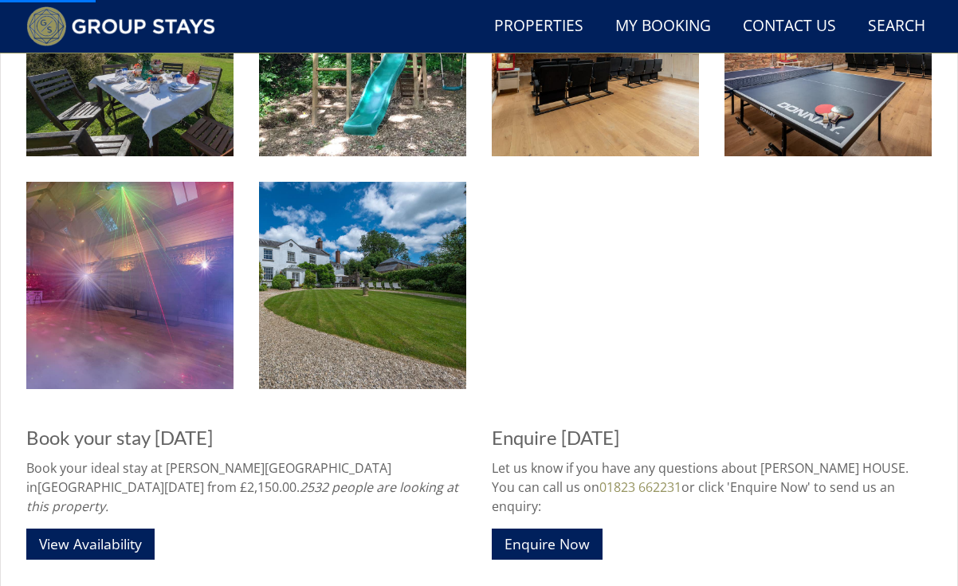
scroll to position [336, 0]
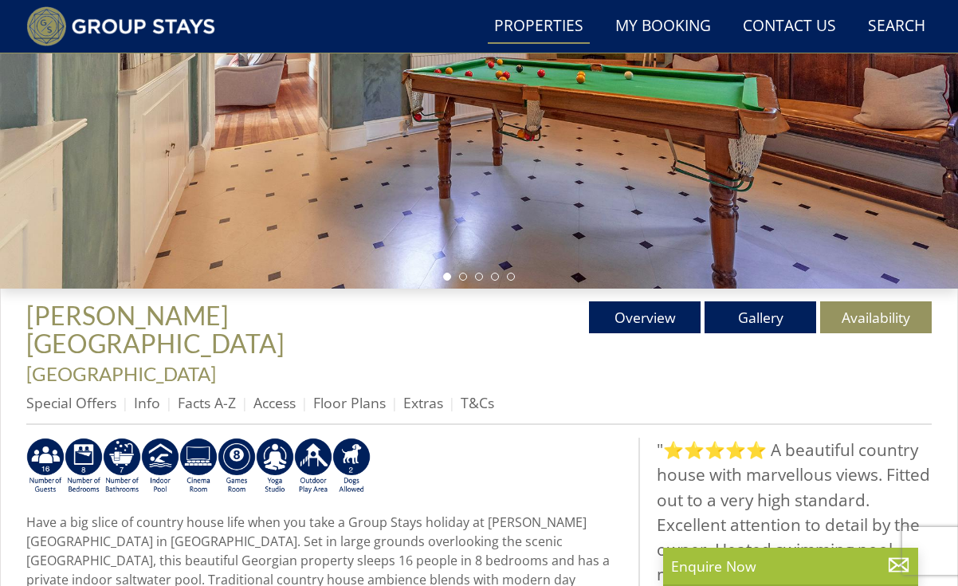
click at [536, 35] on link "Properties" at bounding box center [539, 27] width 102 height 36
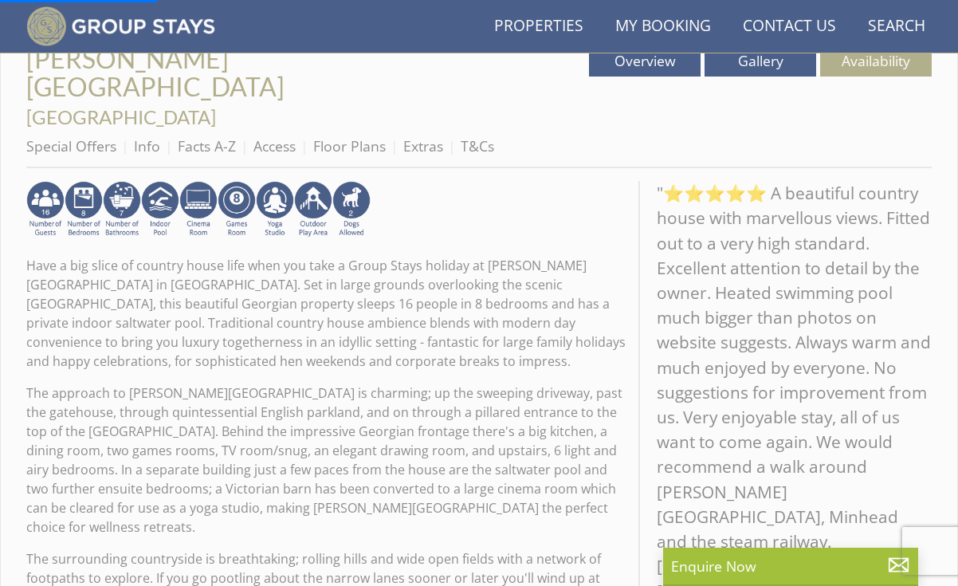
scroll to position [139, 0]
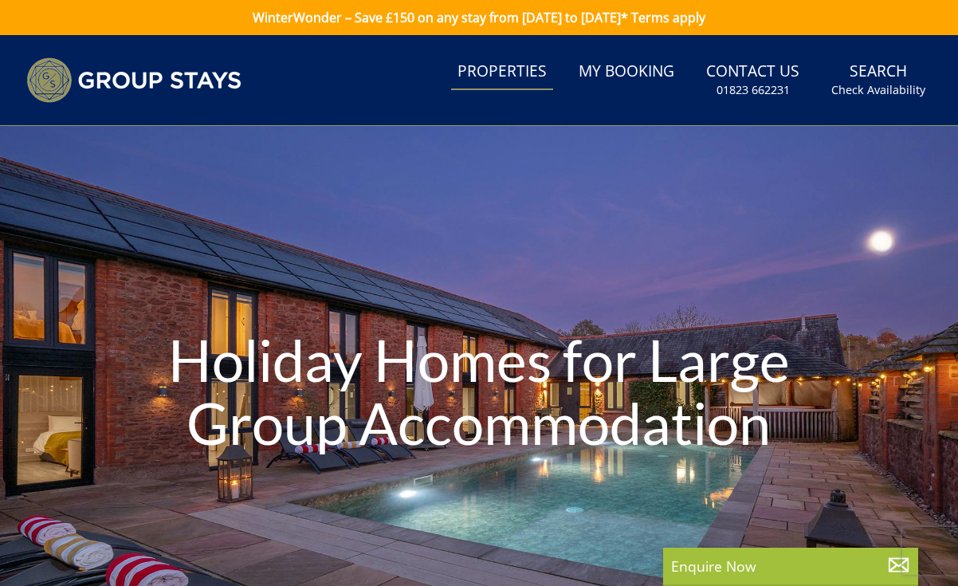
click at [558, 26] on link "WinterWonder – Save £150 on any stay from [DATE] to [DATE]* Terms apply" at bounding box center [479, 17] width 958 height 35
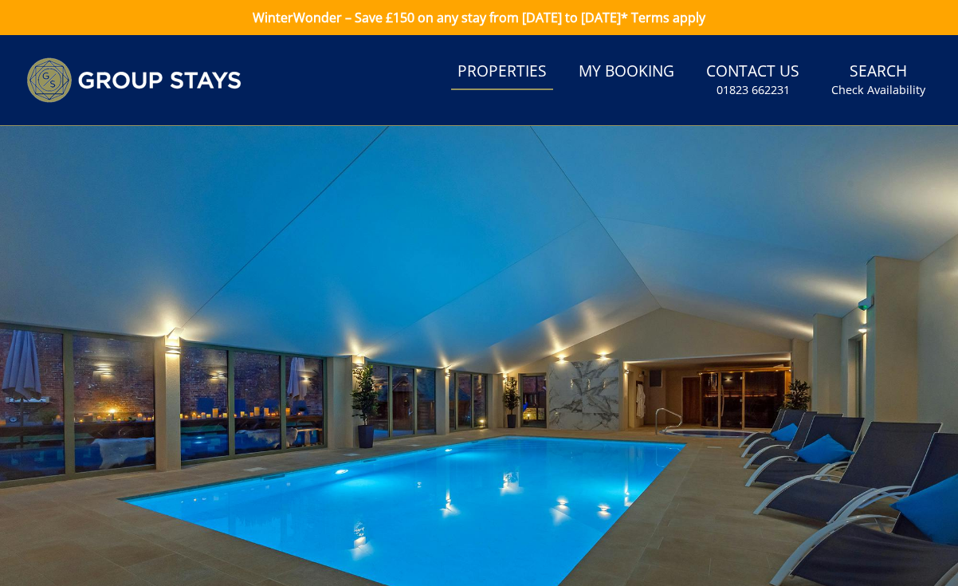
click at [532, 73] on link "Properties" at bounding box center [502, 72] width 102 height 36
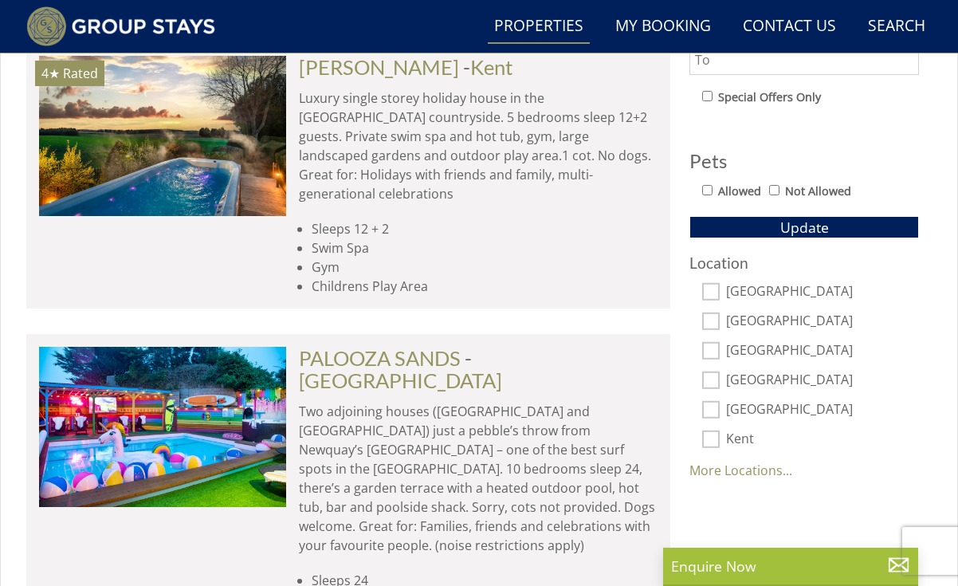
scroll to position [936, 0]
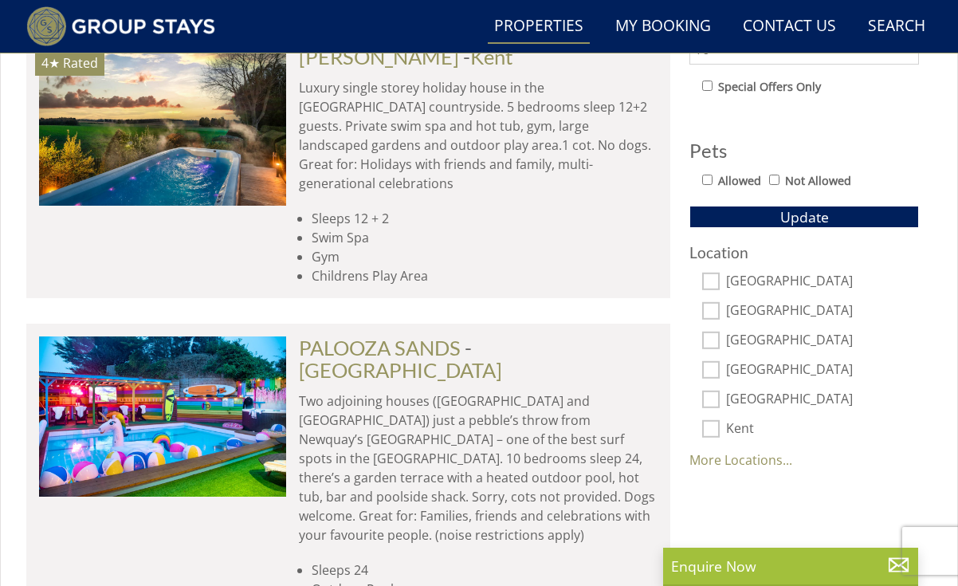
click at [711, 319] on input "[GEOGRAPHIC_DATA]" at bounding box center [711, 310] width 18 height 18
checkbox input "true"
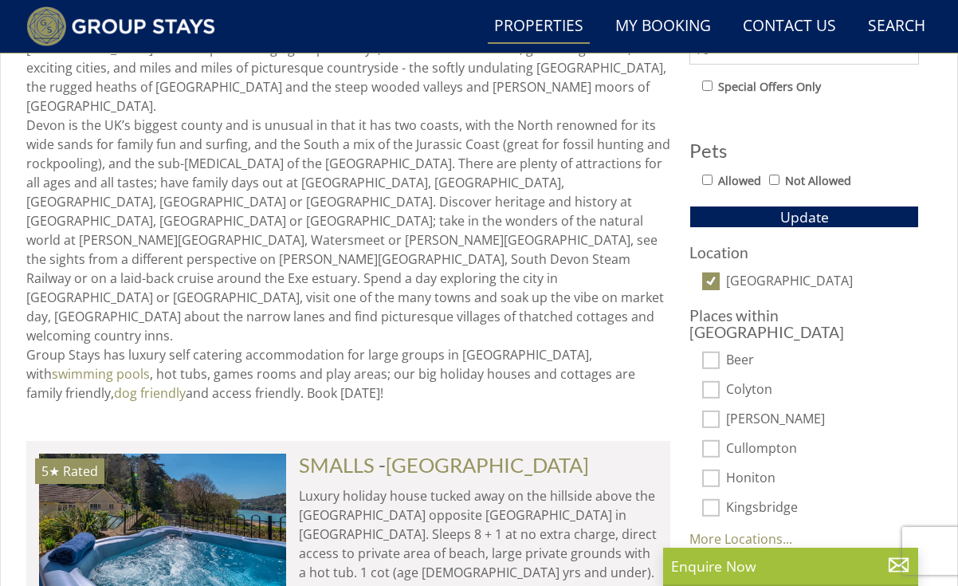
click at [713, 351] on input "Beer" at bounding box center [711, 360] width 18 height 18
checkbox input "true"
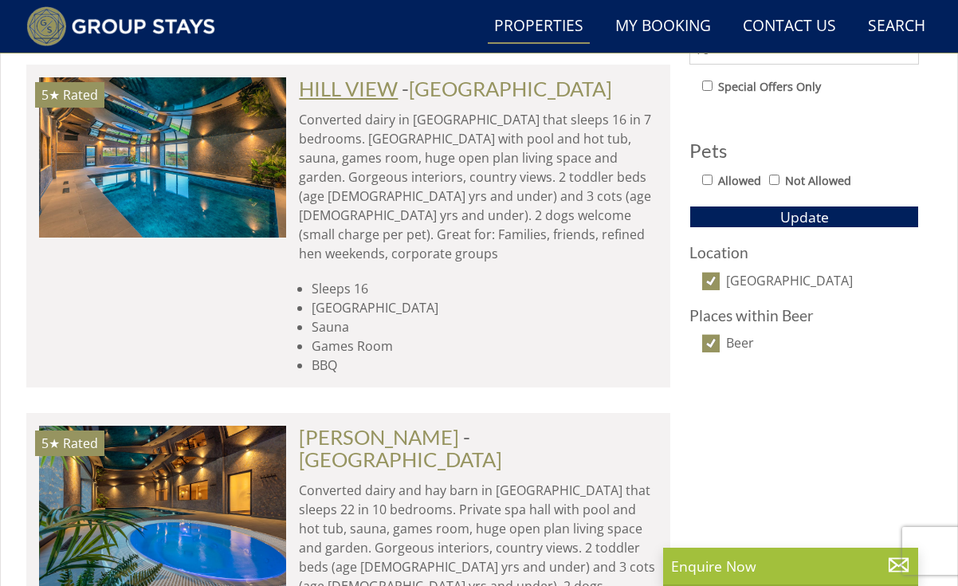
click at [356, 94] on link "HILL VIEW" at bounding box center [348, 89] width 99 height 24
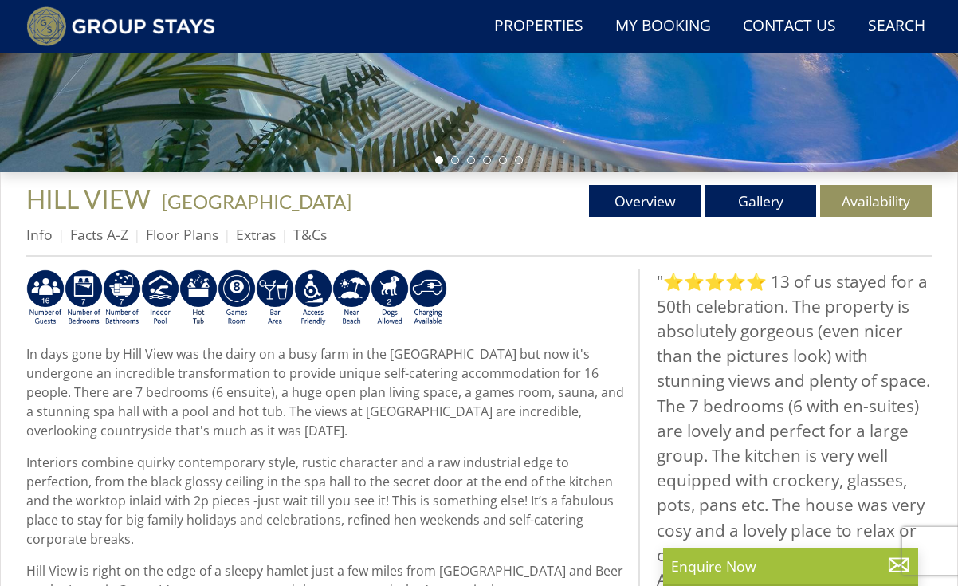
scroll to position [481, 0]
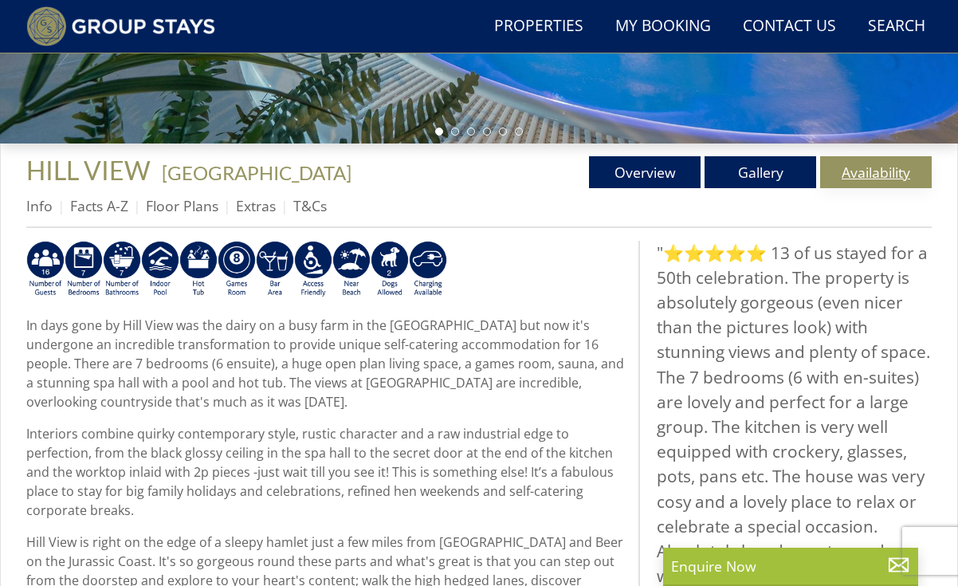
click at [891, 185] on link "Availability" at bounding box center [876, 172] width 112 height 32
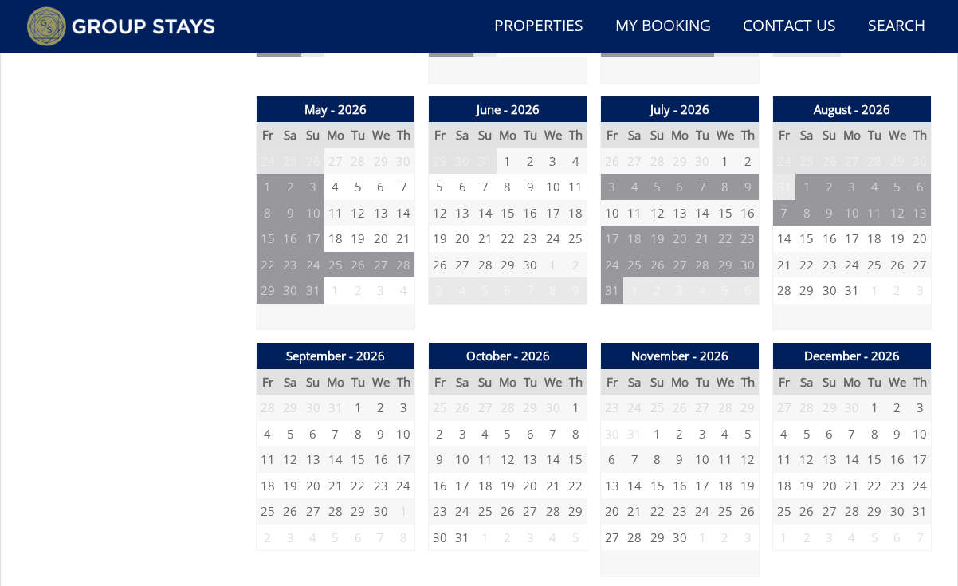
scroll to position [1092, 0]
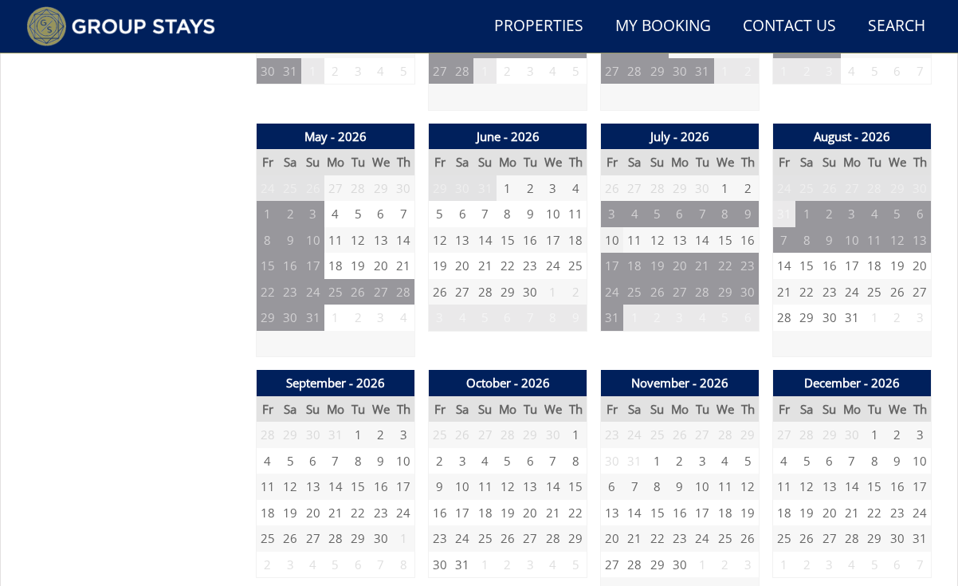
click at [610, 241] on td "10" at bounding box center [612, 240] width 22 height 26
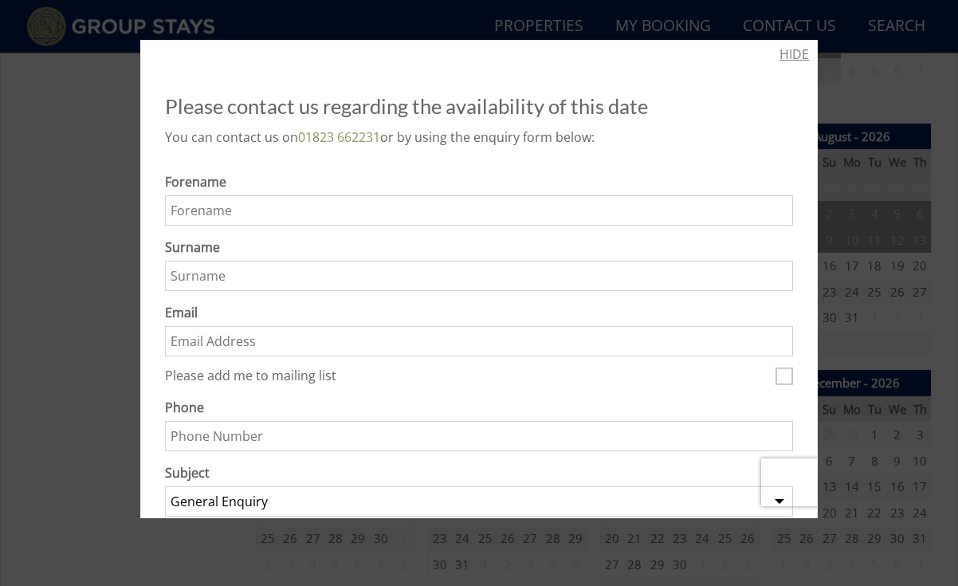
click at [783, 53] on link "HIDE" at bounding box center [793, 54] width 29 height 19
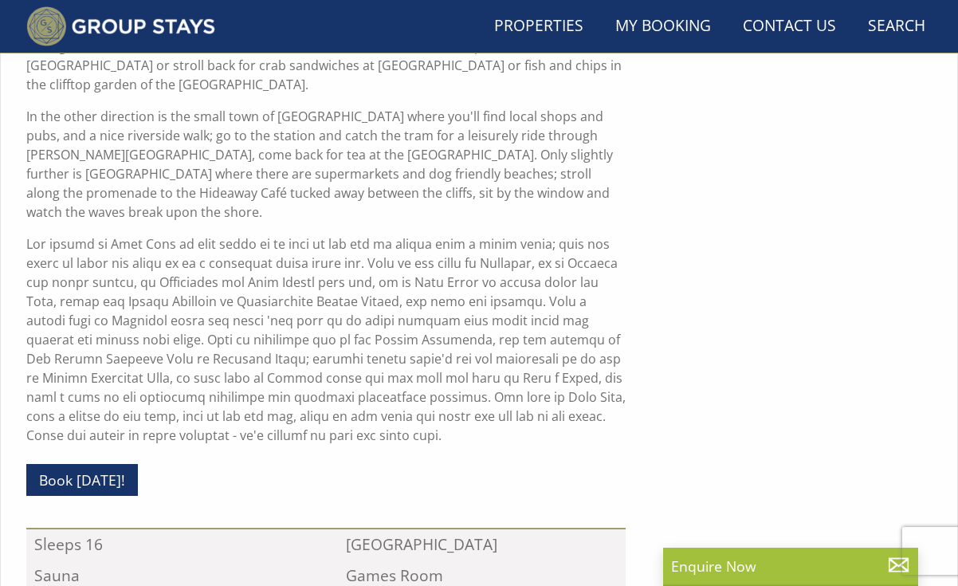
scroll to position [481, 0]
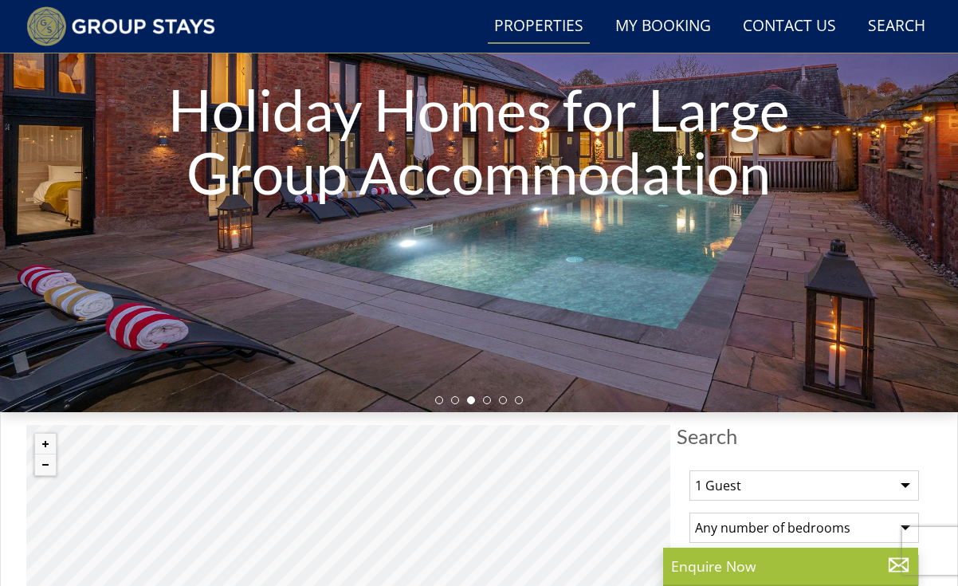
scroll to position [216, 0]
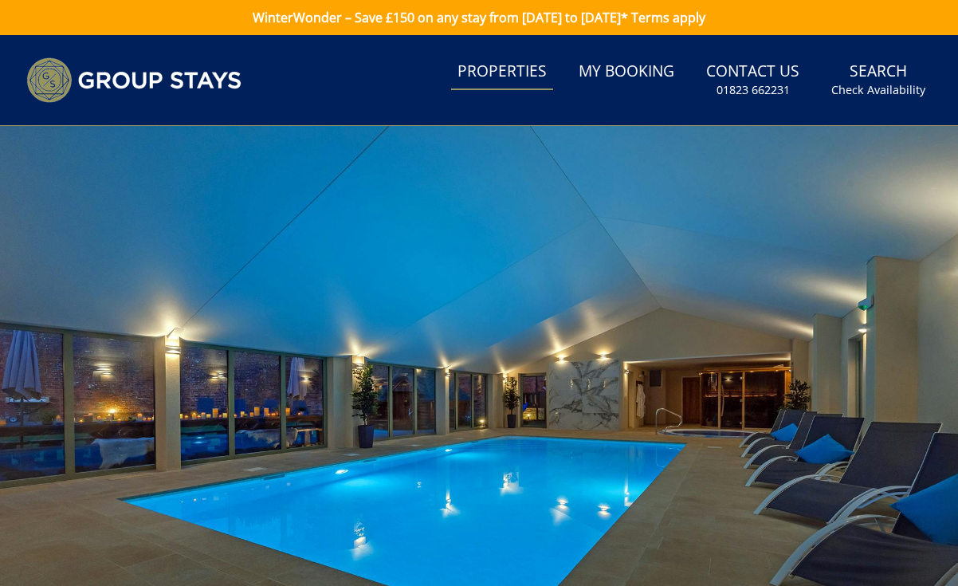
click at [509, 69] on link "Properties" at bounding box center [502, 72] width 102 height 36
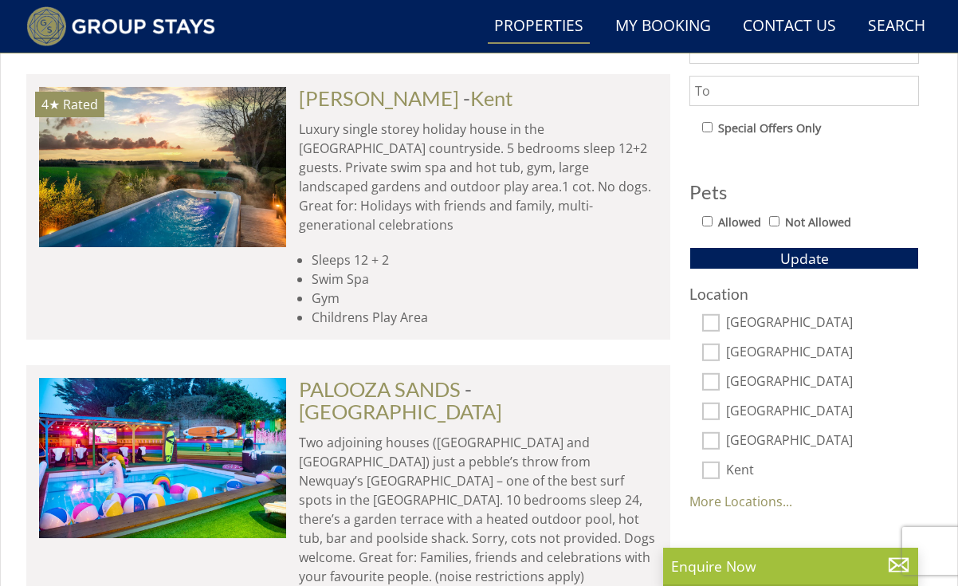
scroll to position [925, 0]
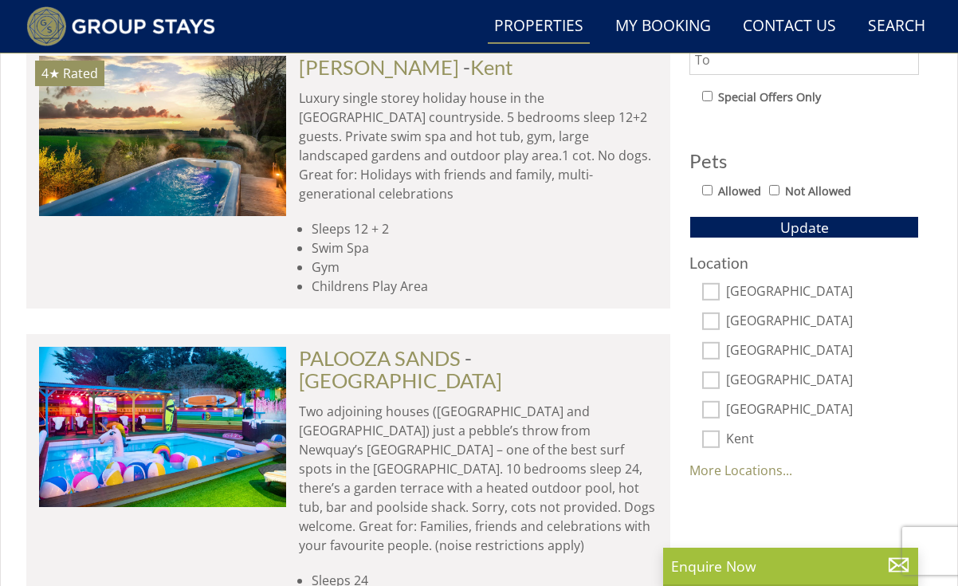
click at [715, 296] on input "[GEOGRAPHIC_DATA]" at bounding box center [711, 291] width 18 height 18
checkbox input "true"
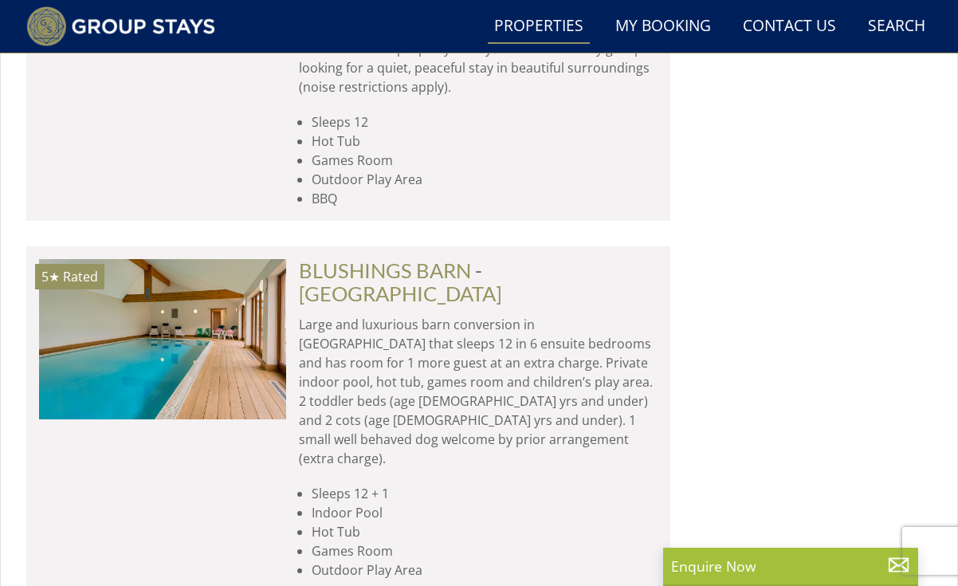
scroll to position [1917, 0]
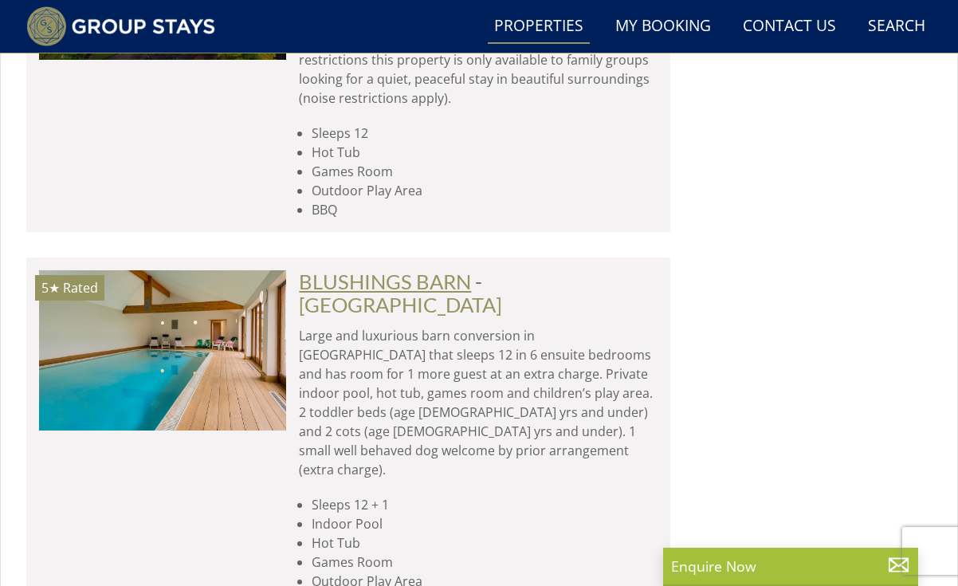
click at [436, 269] on link "BLUSHINGS BARN" at bounding box center [385, 281] width 172 height 24
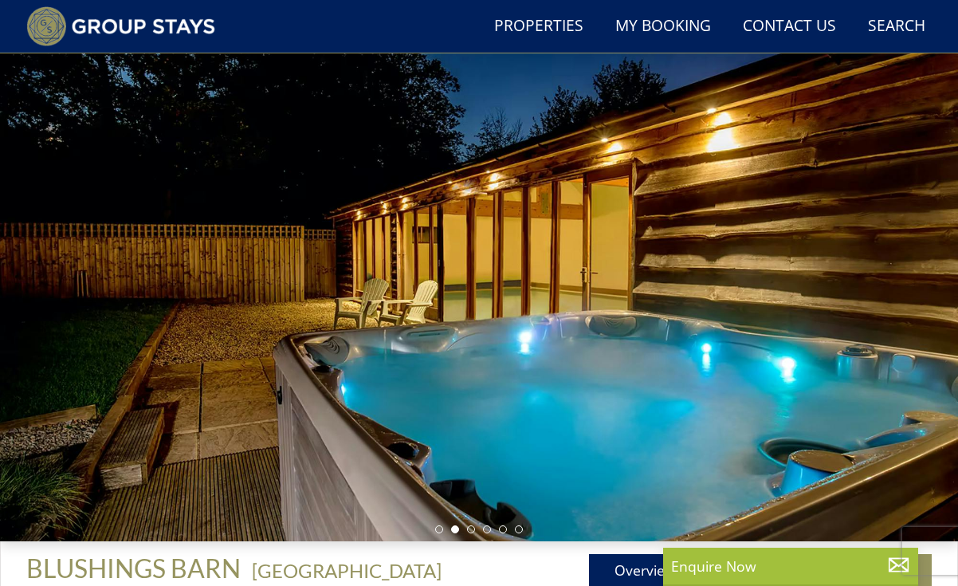
scroll to position [80, 0]
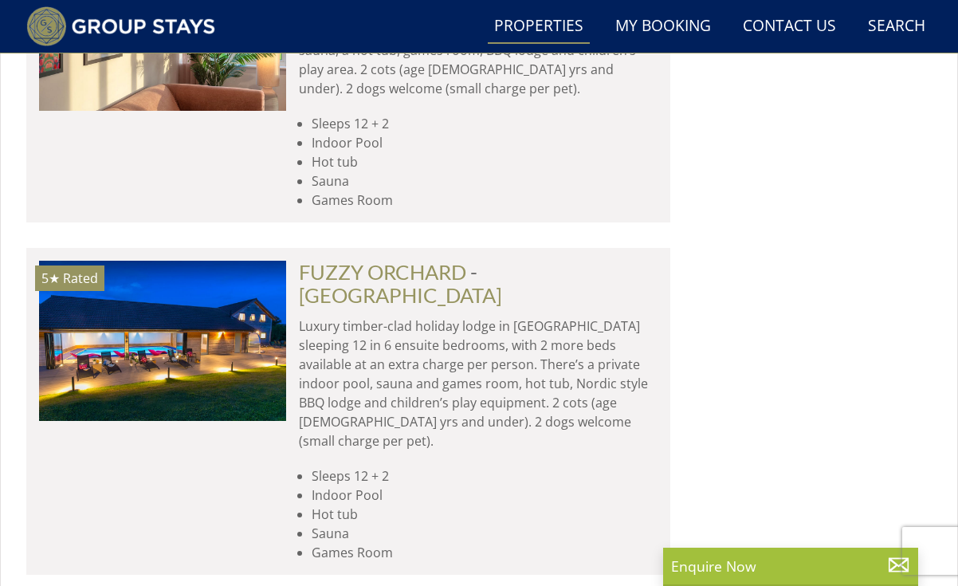
scroll to position [3389, 0]
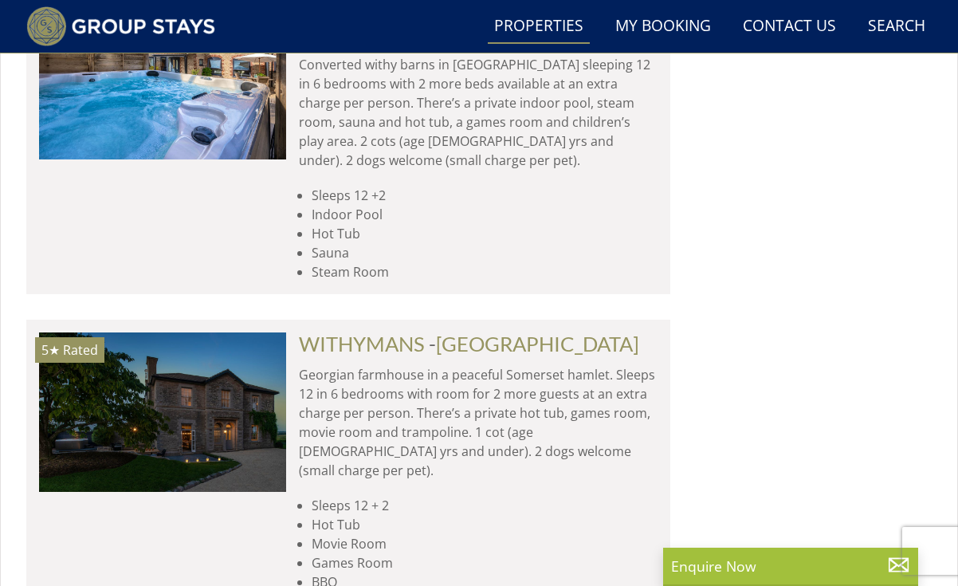
scroll to position [4013, 0]
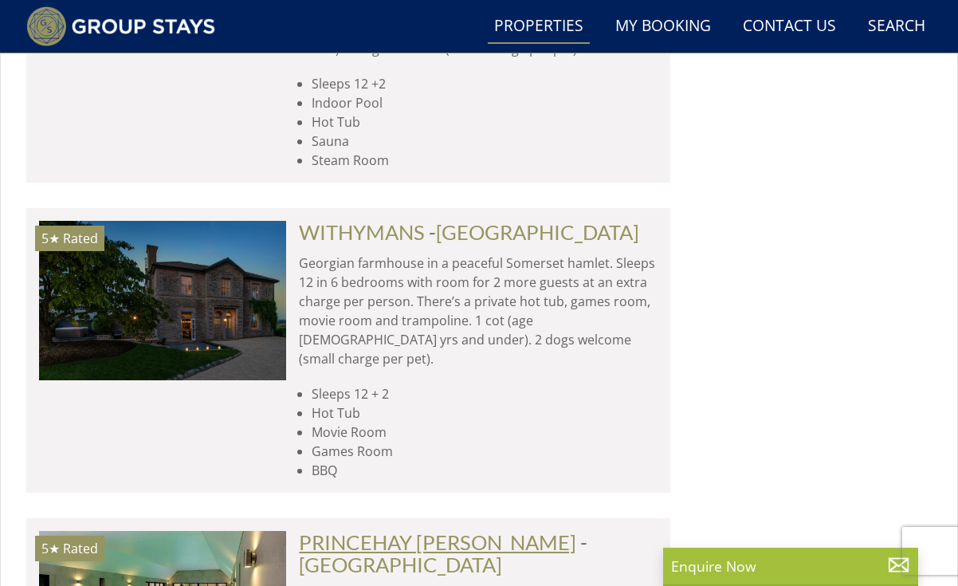
click at [459, 530] on link "PRINCEHAY [PERSON_NAME]" at bounding box center [437, 542] width 277 height 24
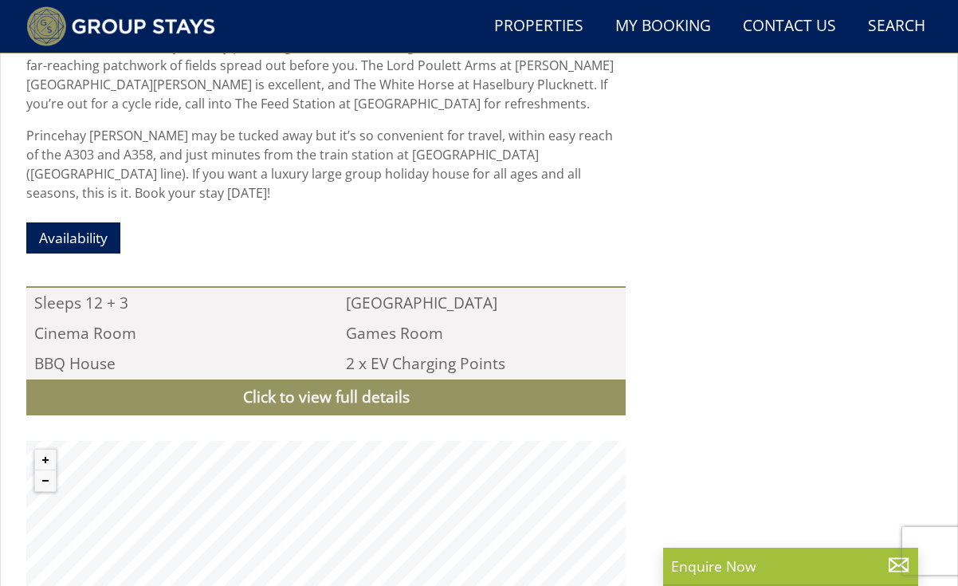
scroll to position [1559, 0]
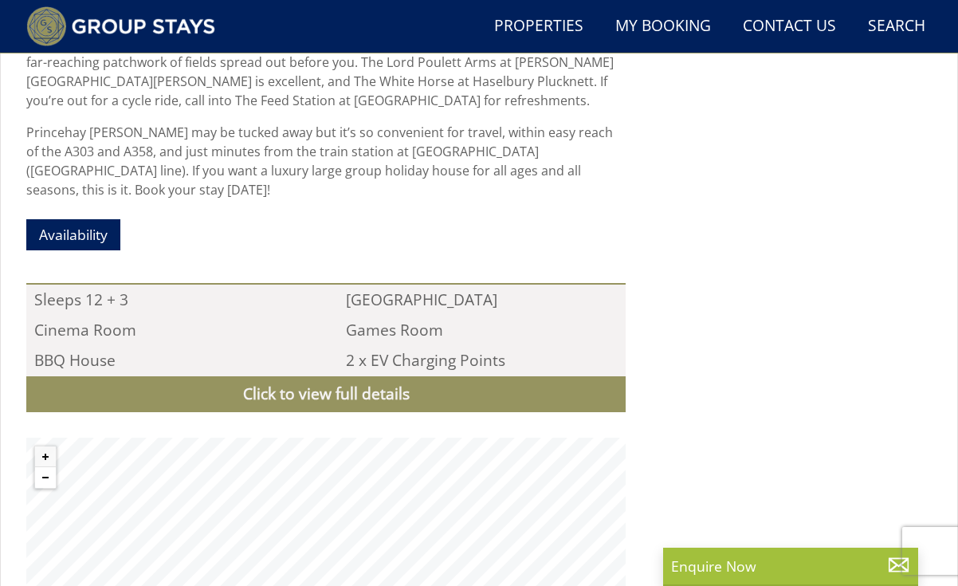
click at [49, 467] on button "Zoom out" at bounding box center [45, 477] width 21 height 21
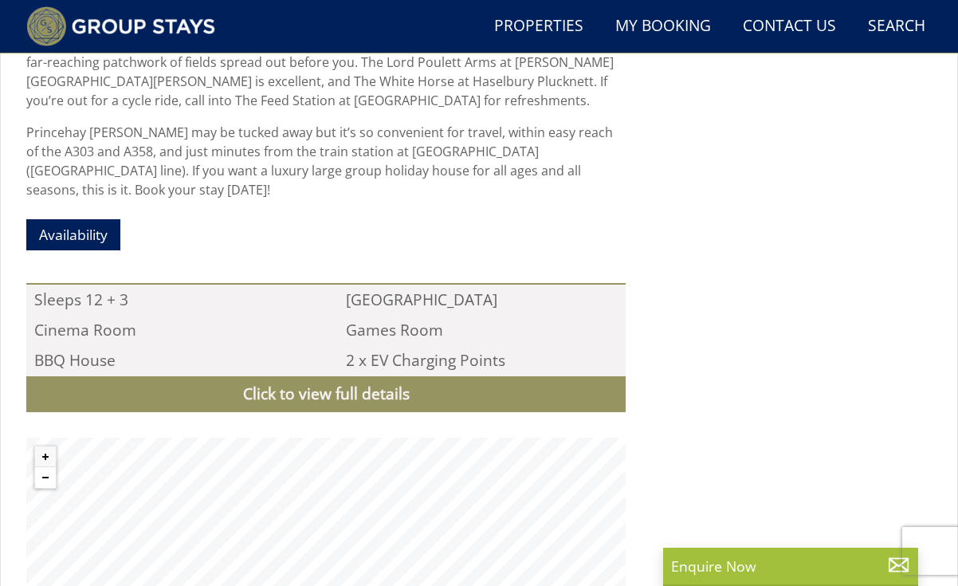
click at [48, 467] on button "Zoom out" at bounding box center [45, 477] width 21 height 21
click at [90, 219] on link "Availability" at bounding box center [73, 234] width 94 height 31
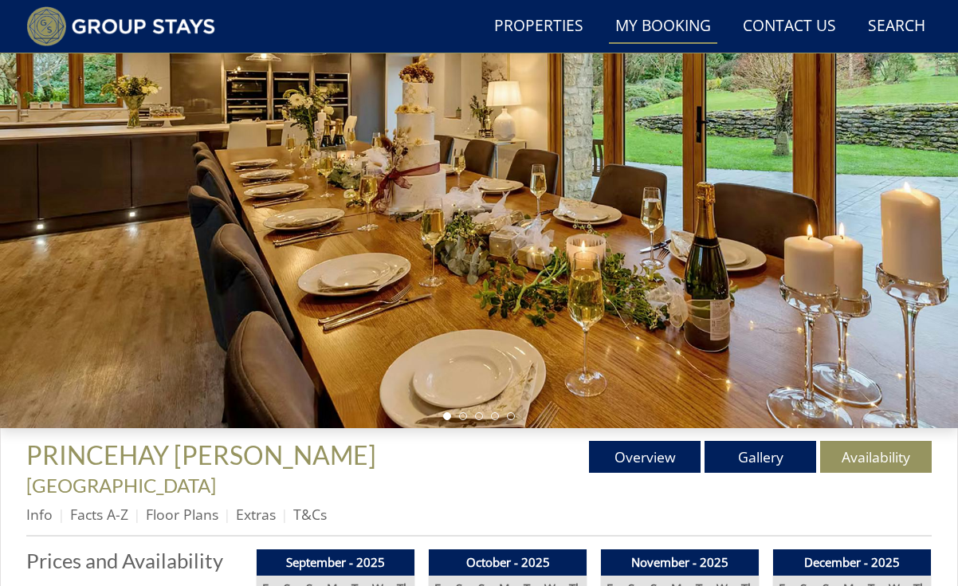
scroll to position [179, 0]
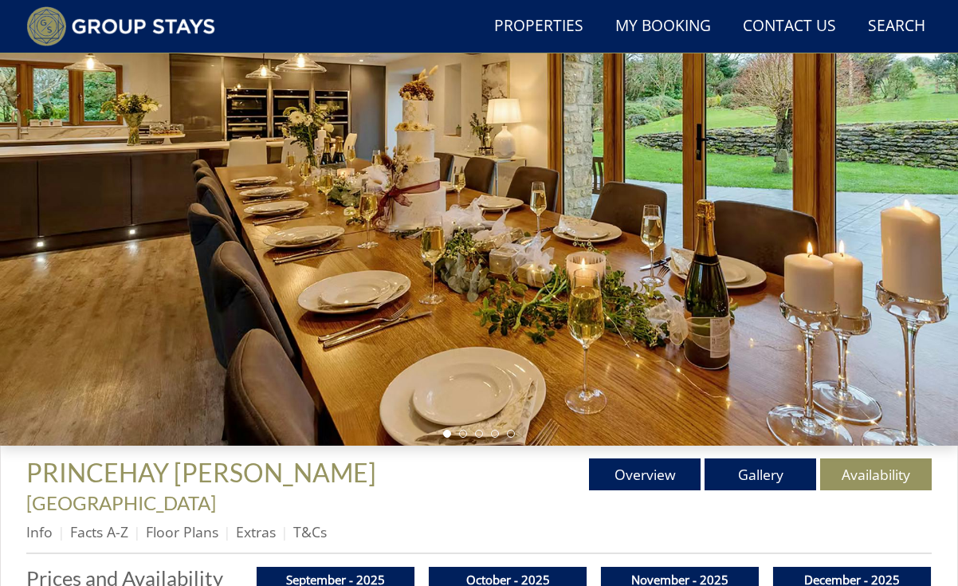
scroll to position [1559, 0]
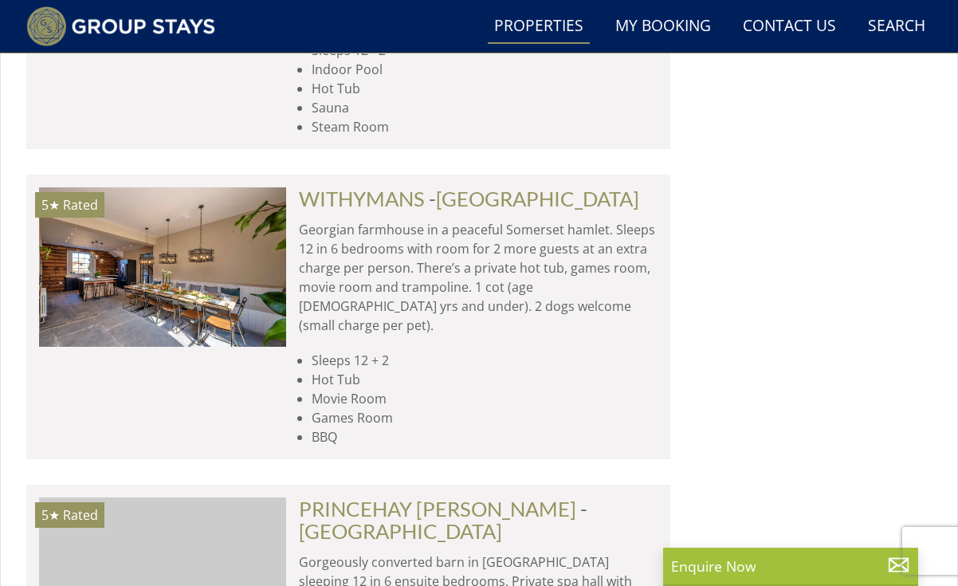
scroll to position [4147, 0]
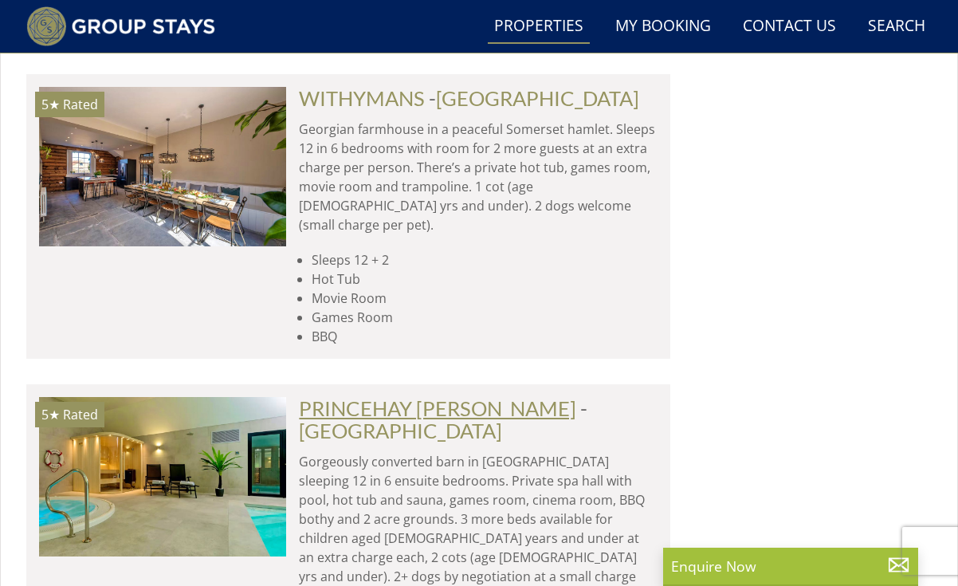
click at [432, 396] on link "PRINCEHAY [PERSON_NAME]" at bounding box center [437, 408] width 277 height 24
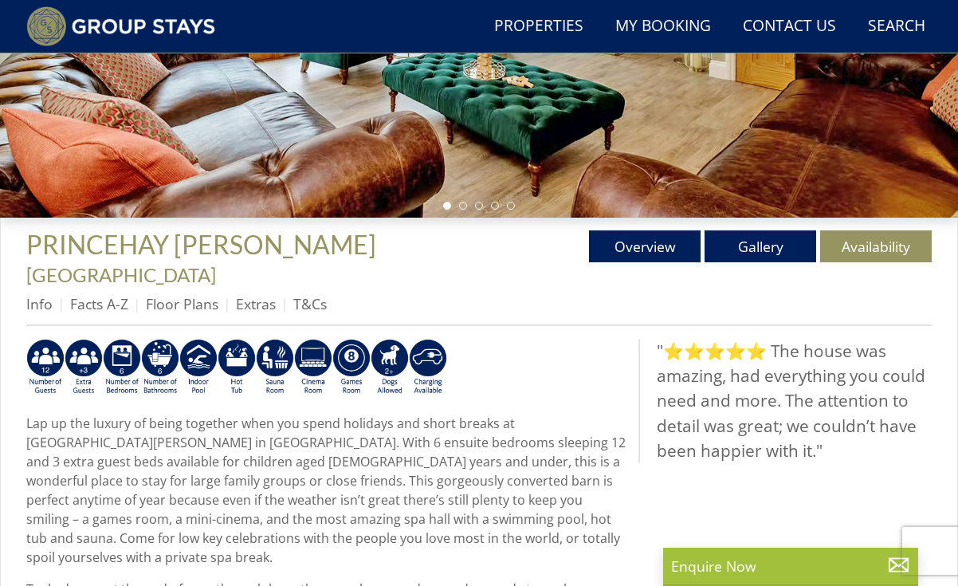
scroll to position [411, 0]
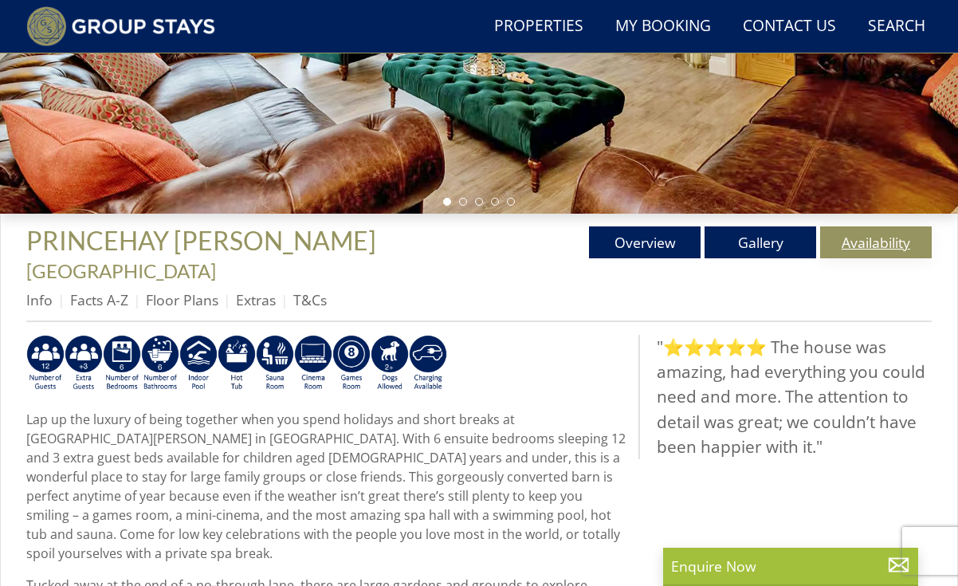
click at [866, 249] on link "Availability" at bounding box center [876, 242] width 112 height 32
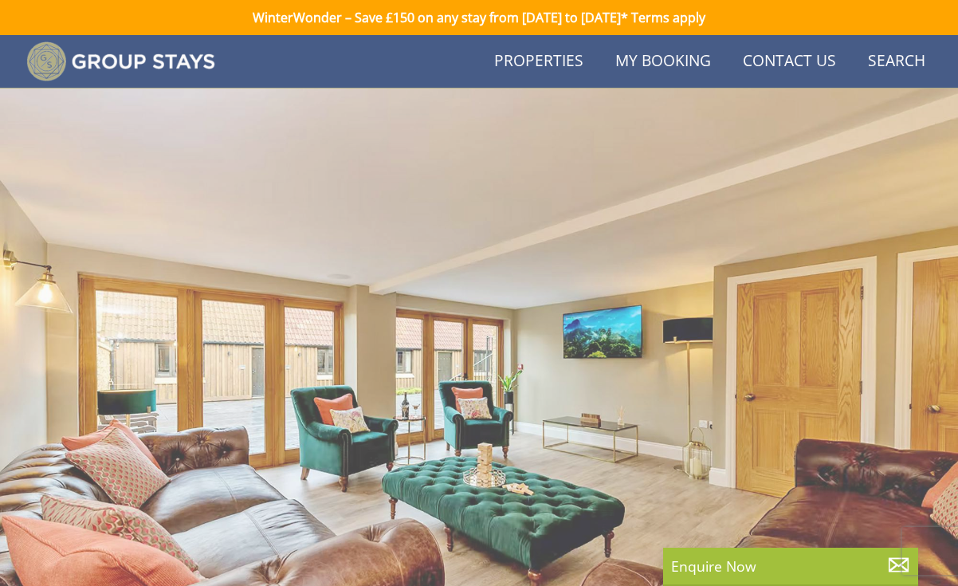
scroll to position [411, 0]
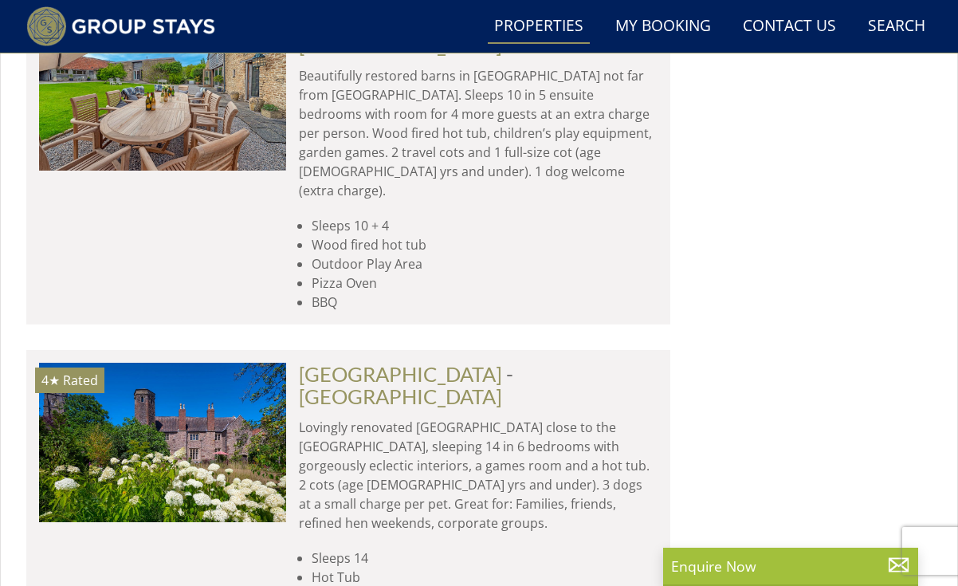
scroll to position [5908, 0]
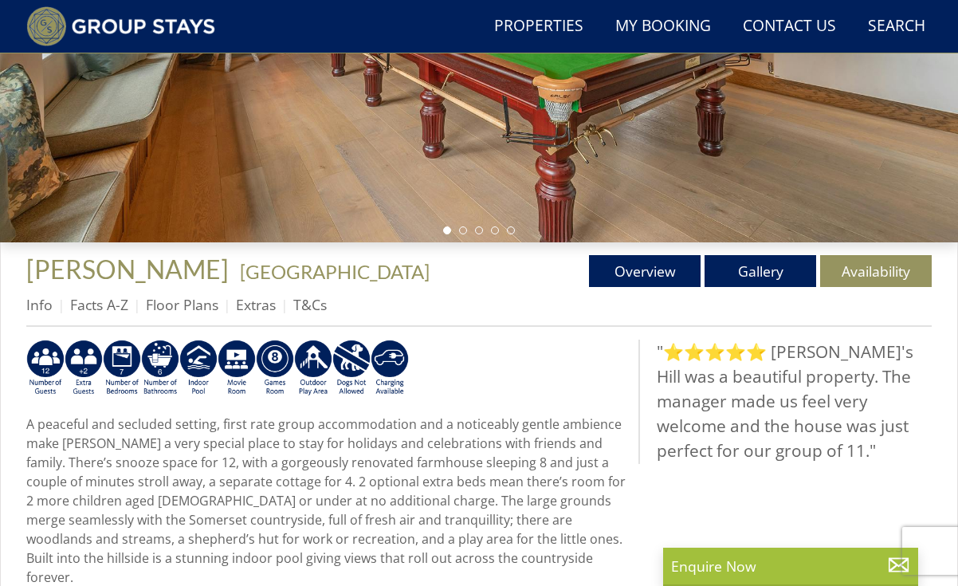
scroll to position [422, 0]
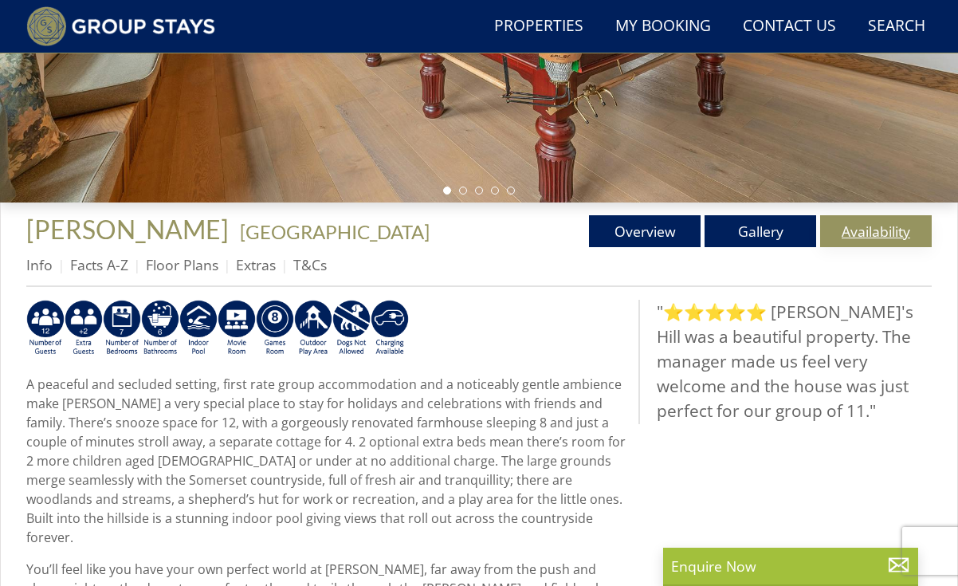
click at [869, 241] on link "Availability" at bounding box center [876, 231] width 112 height 32
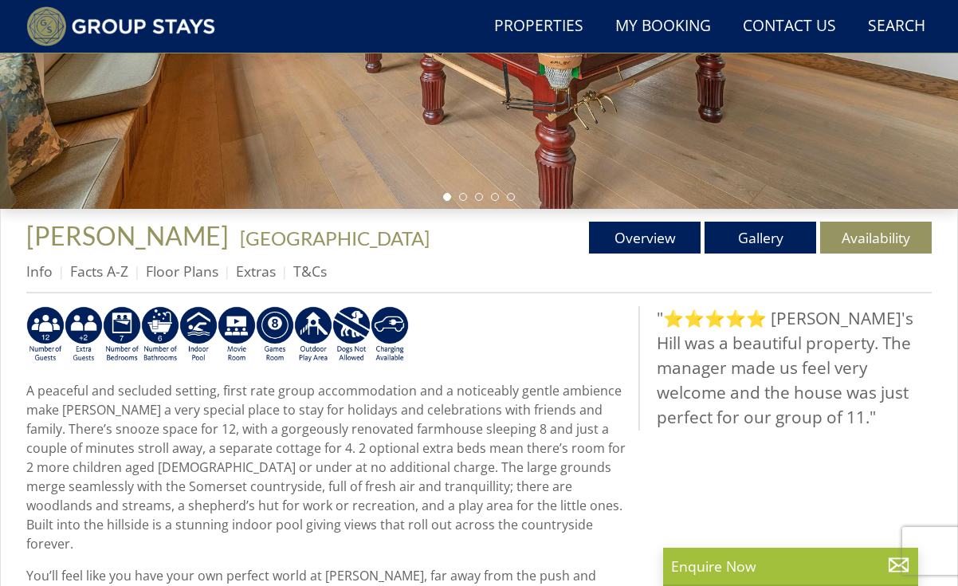
scroll to position [406, 0]
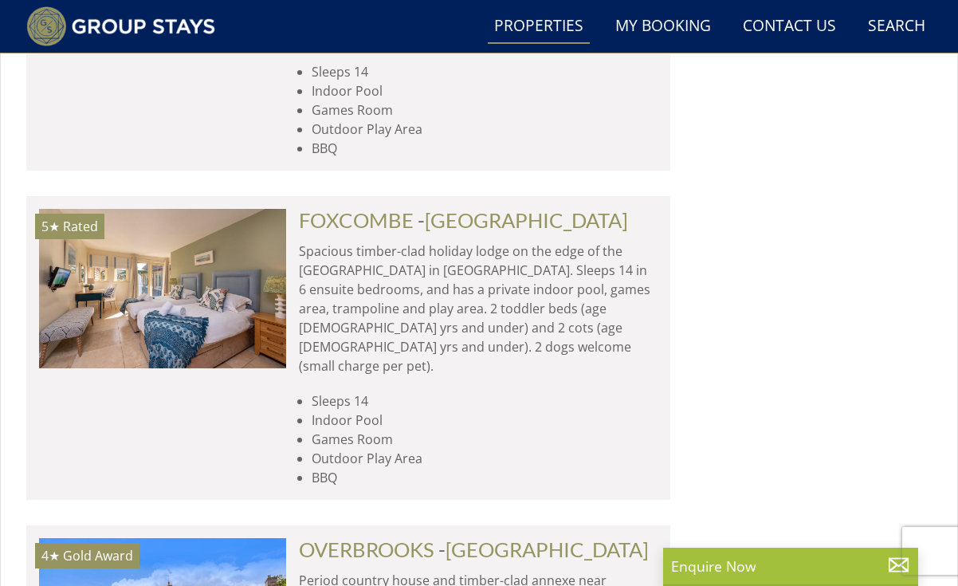
scroll to position [7357, 0]
